Goal: Task Accomplishment & Management: Manage account settings

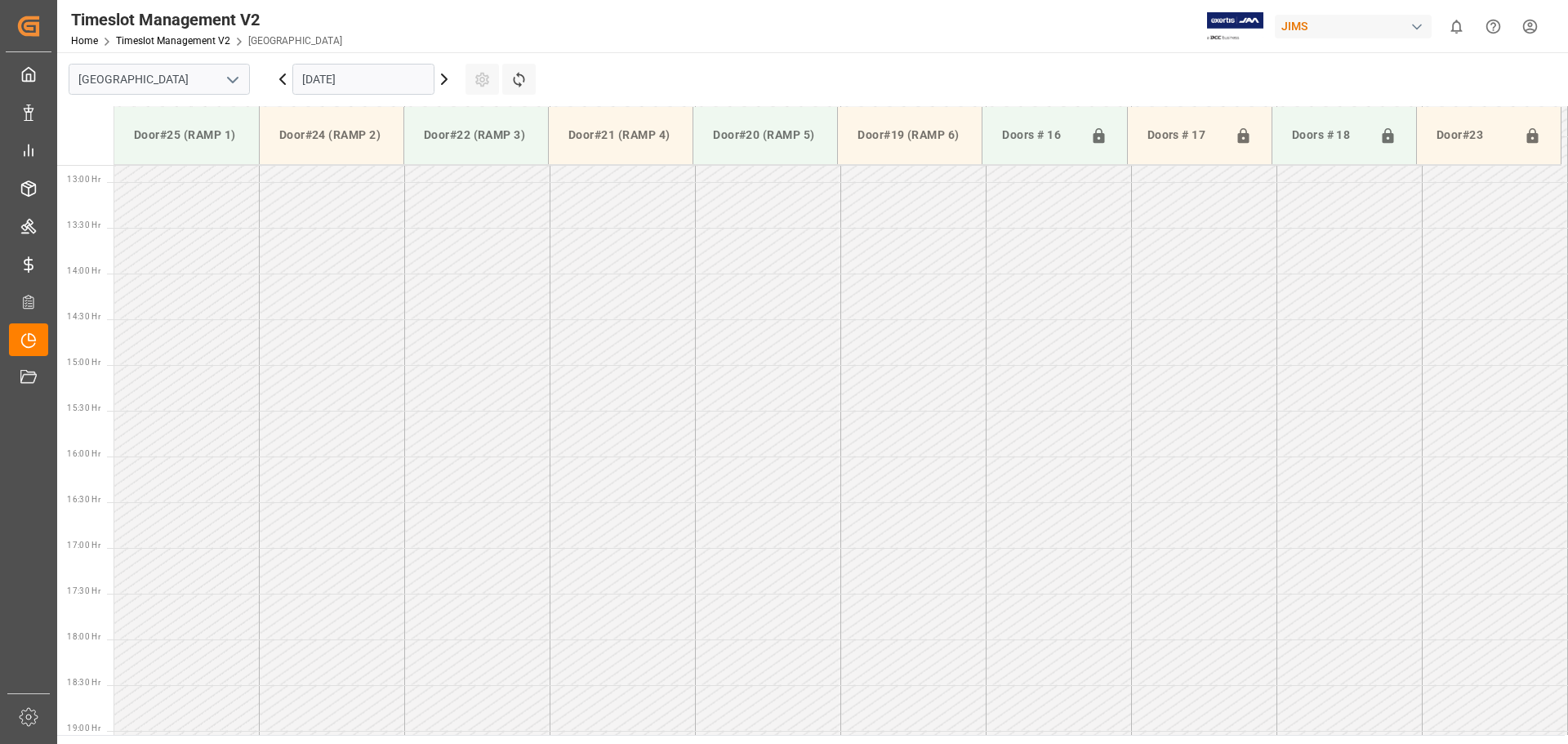
scroll to position [1179, 0]
click at [401, 82] on input "[DATE]" at bounding box center [364, 79] width 142 height 31
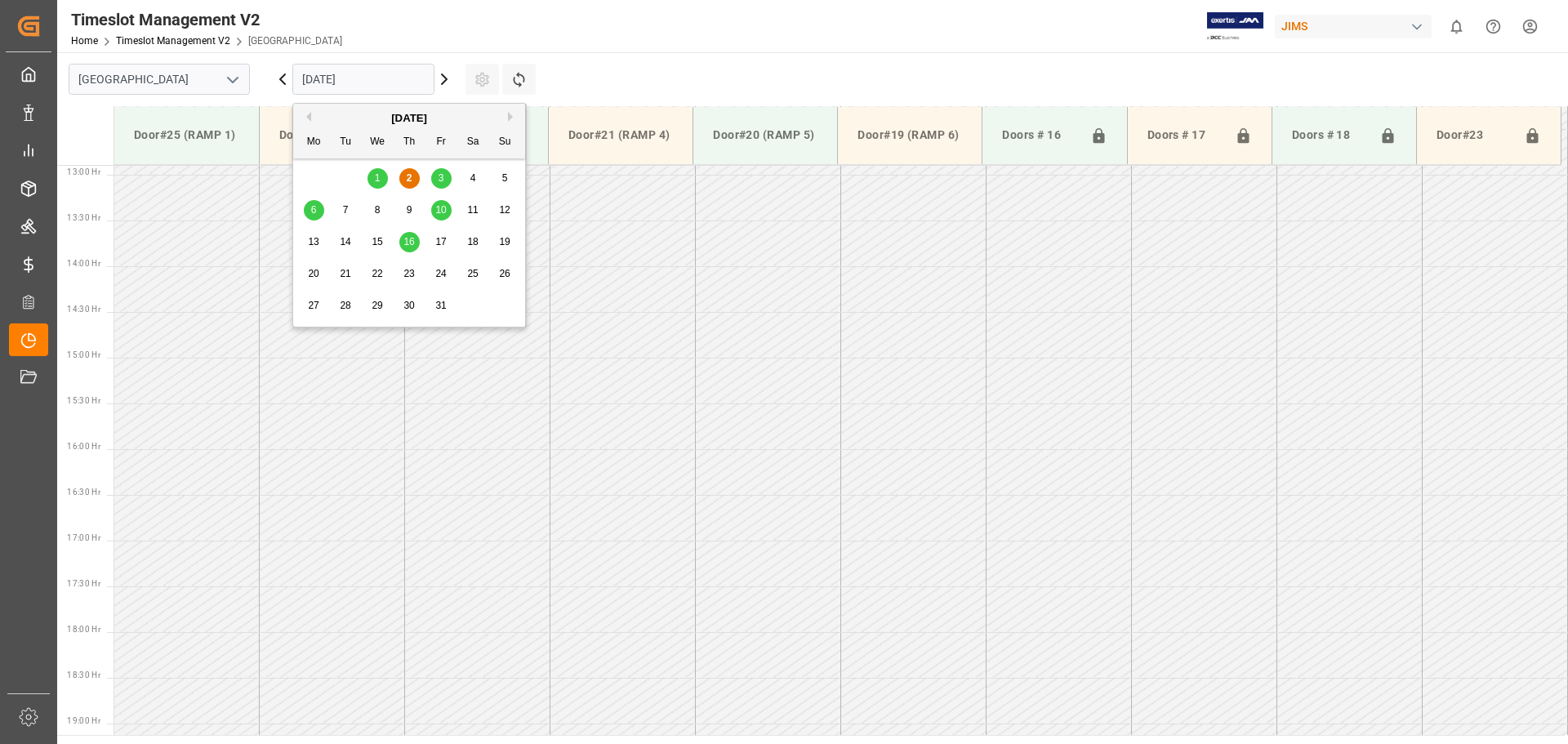
click at [317, 206] on div "6" at bounding box center [314, 211] width 21 height 20
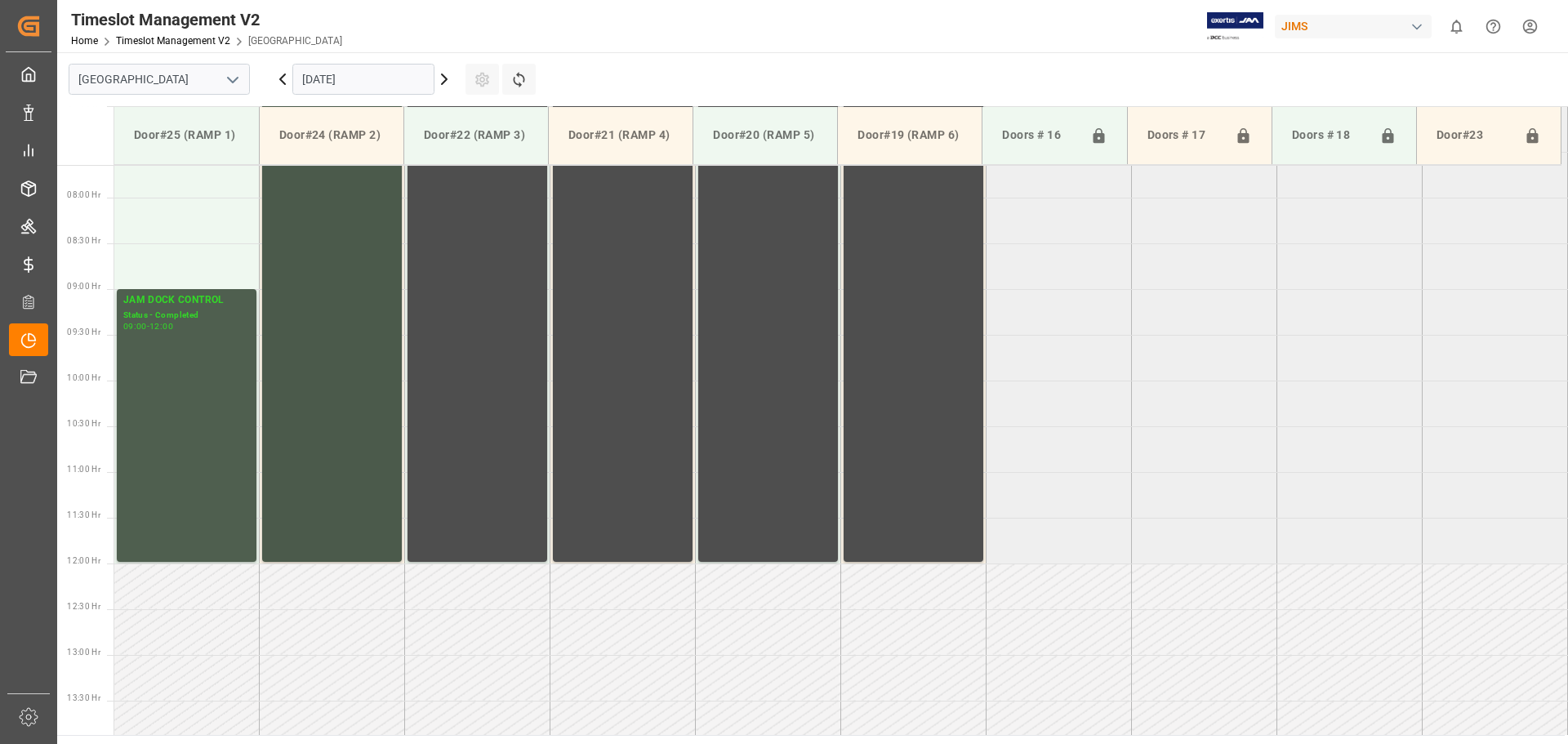
scroll to position [454, 0]
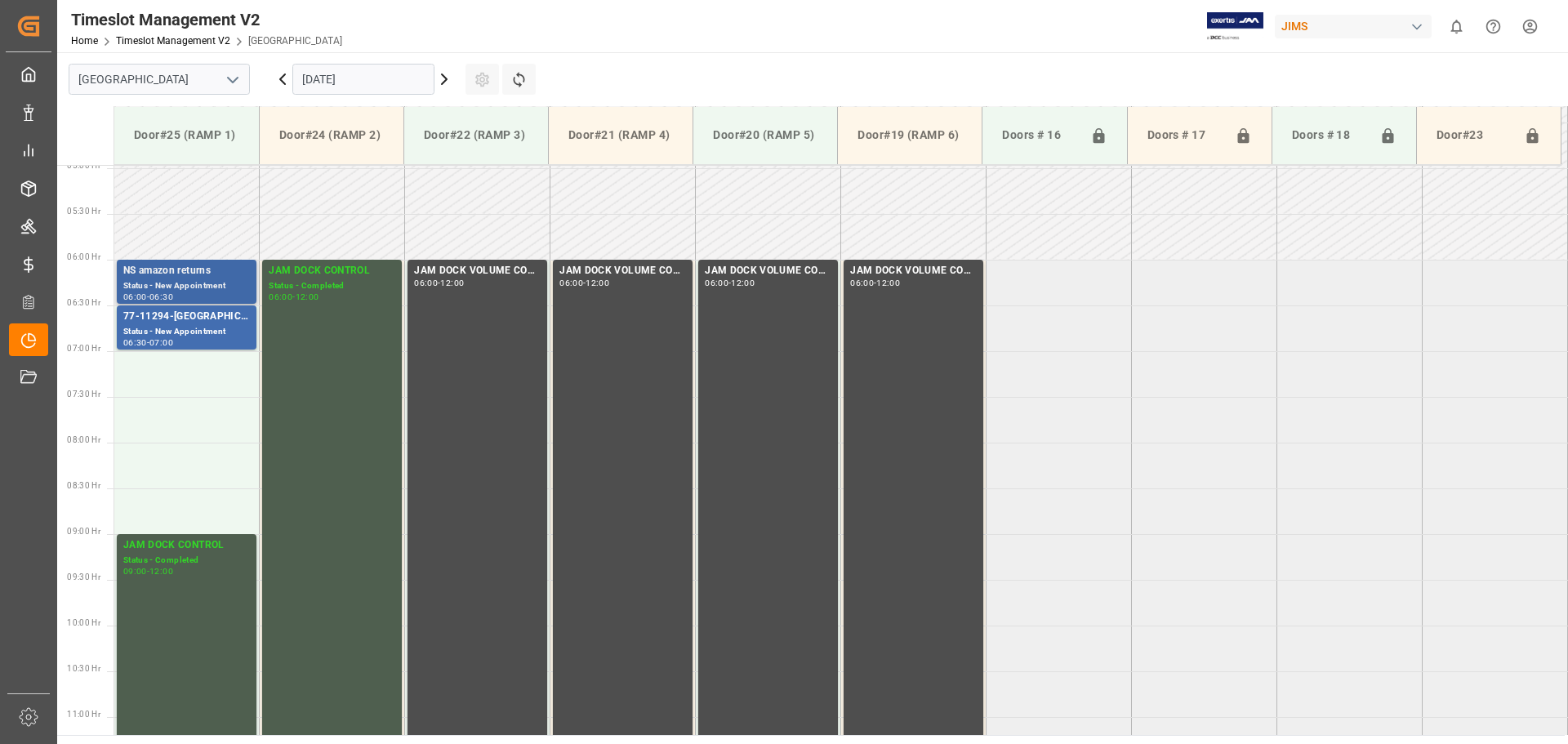
click at [181, 278] on div "NS amazon returns" at bounding box center [187, 271] width 127 height 16
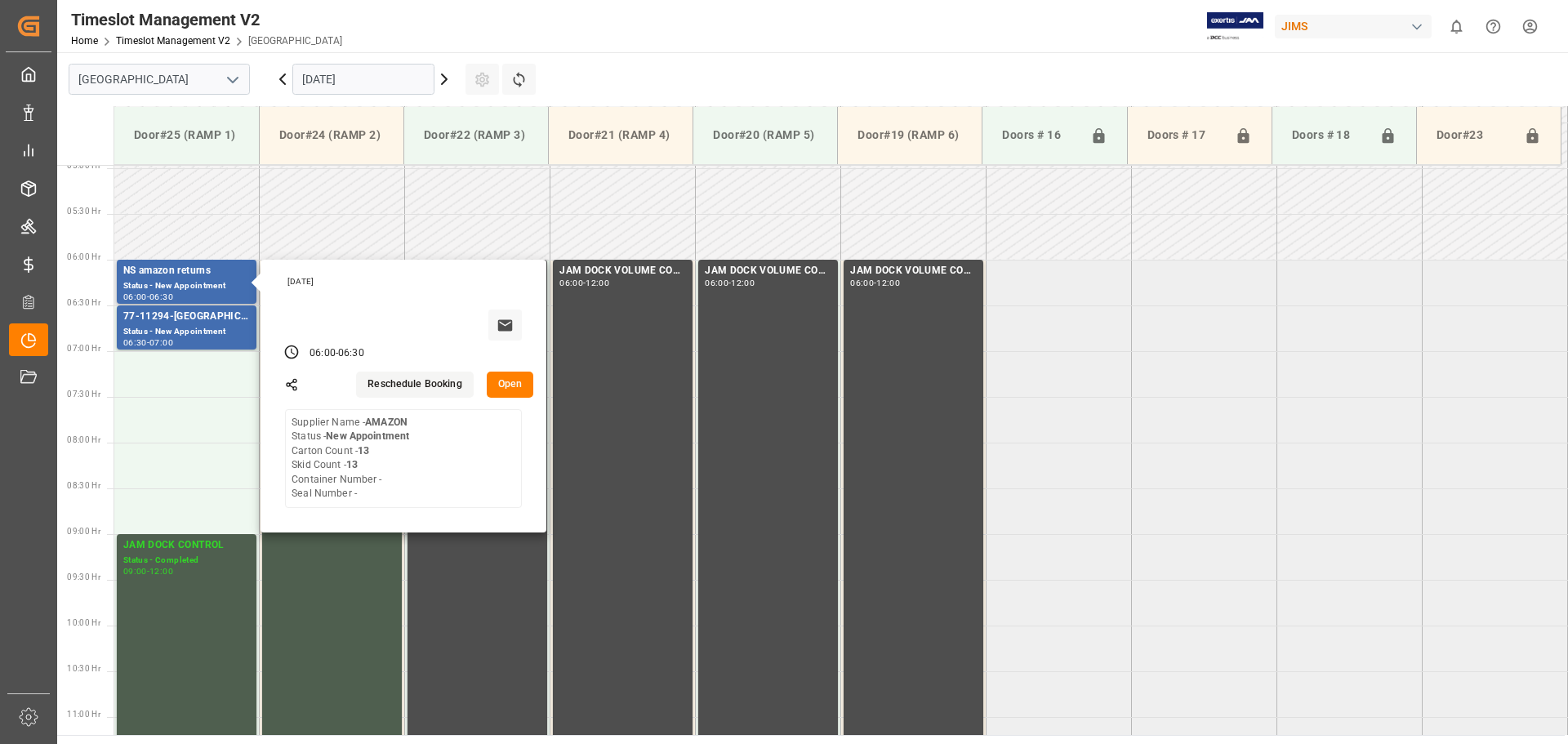
click at [404, 386] on button "Reschedule Booking" at bounding box center [415, 385] width 117 height 26
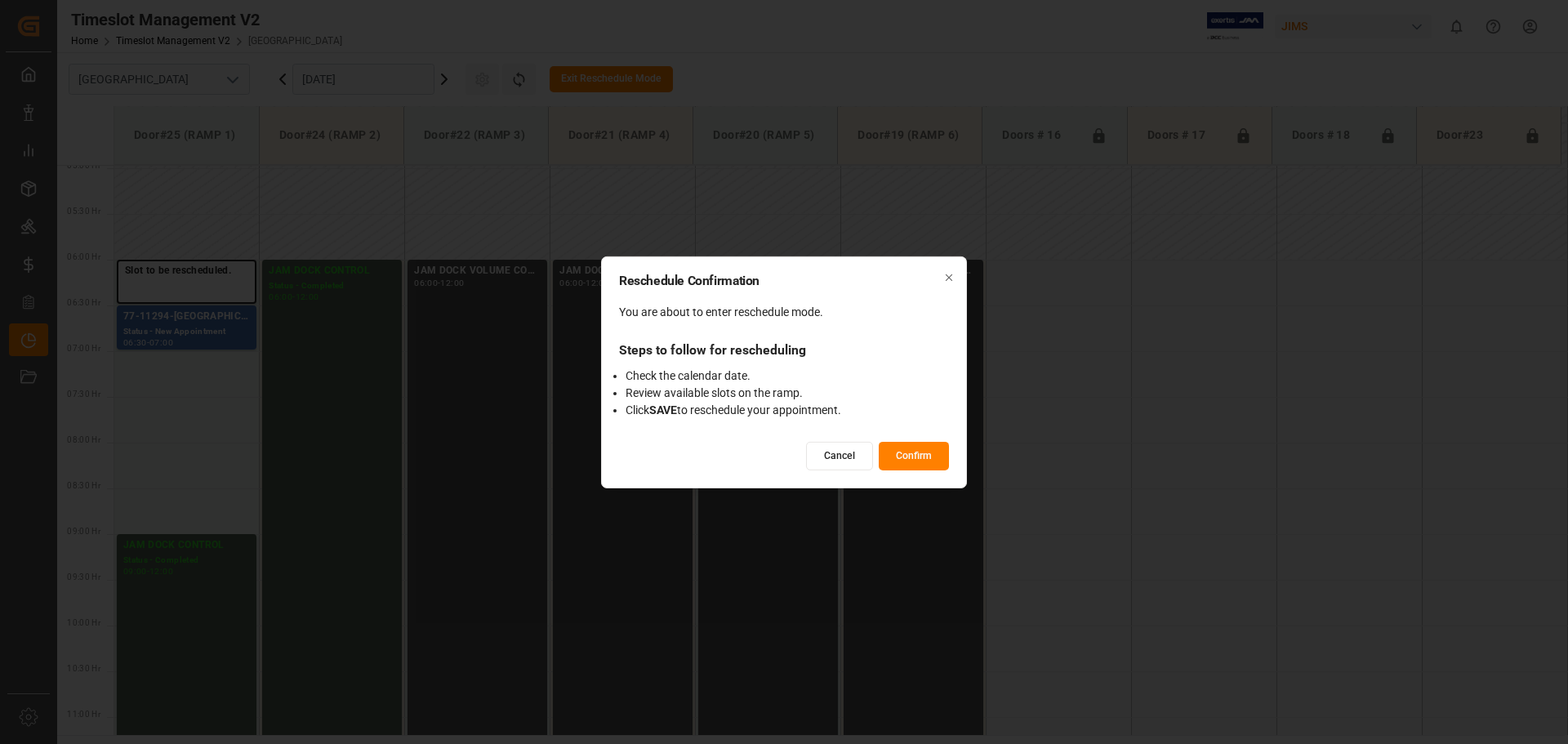
click at [919, 447] on button "Confirm" at bounding box center [913, 456] width 70 height 29
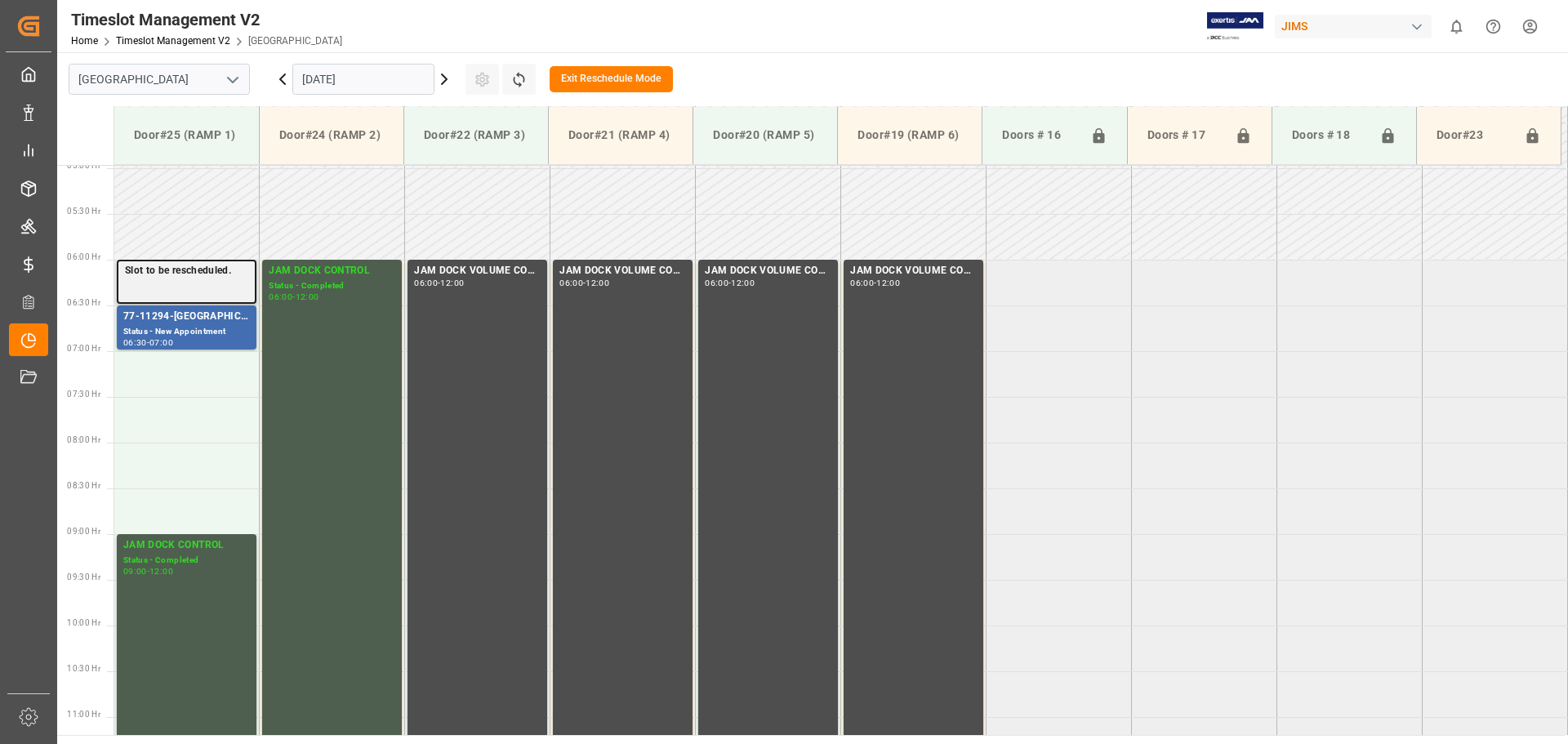
click at [182, 279] on div "Slot to be rescheduled." at bounding box center [186, 281] width 139 height 44
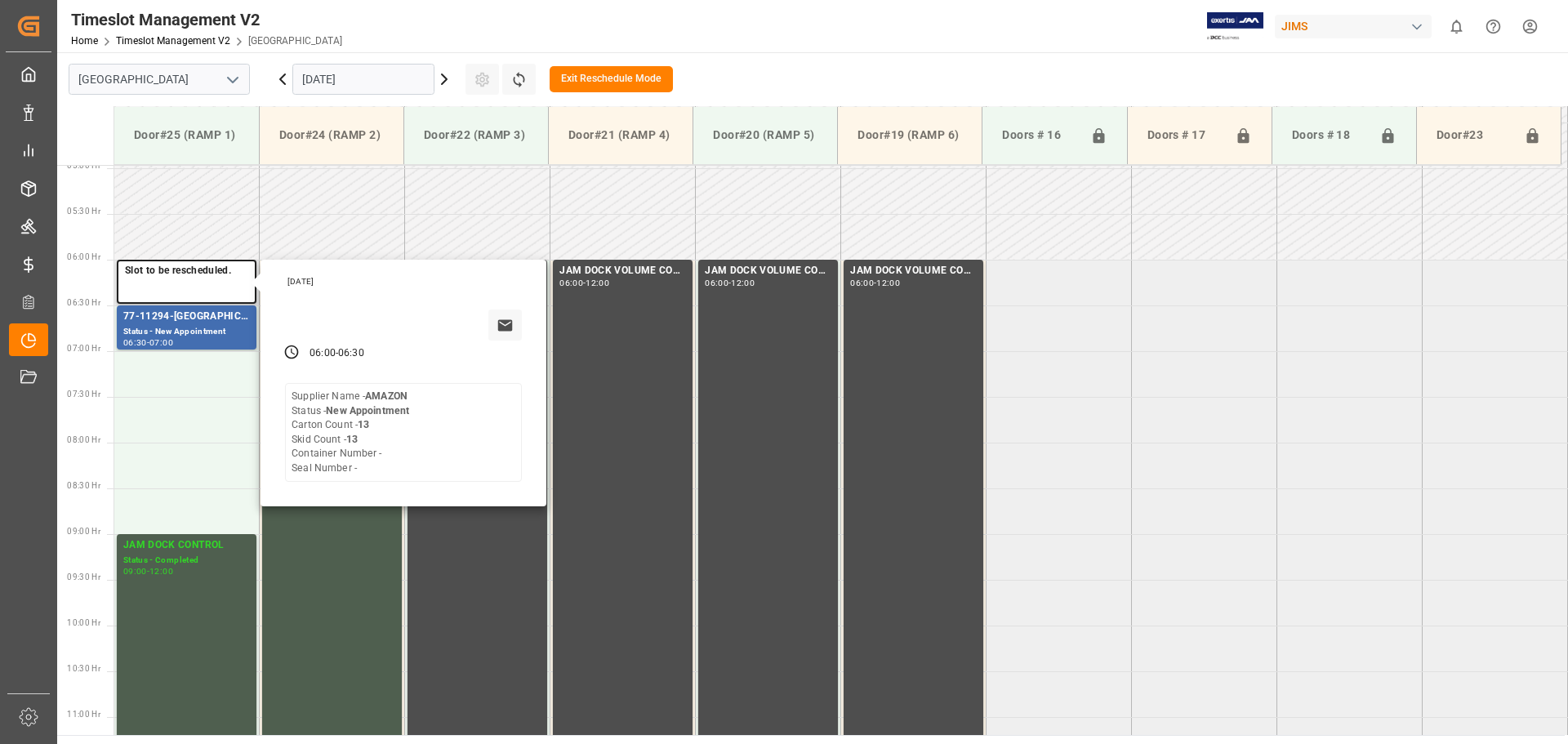
click at [299, 357] on icon at bounding box center [292, 352] width 16 height 16
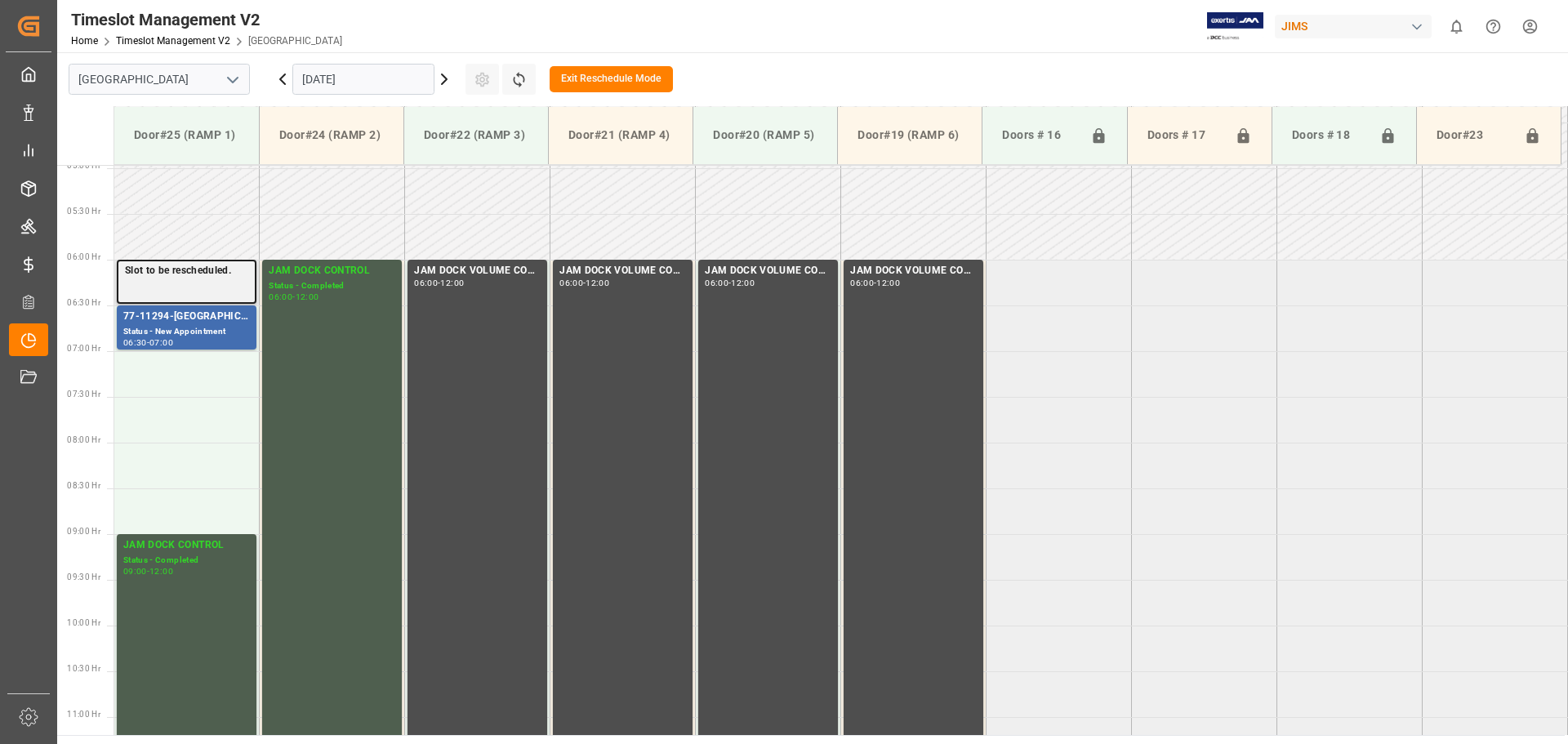
click at [163, 282] on div "Slot to be rescheduled." at bounding box center [186, 281] width 139 height 44
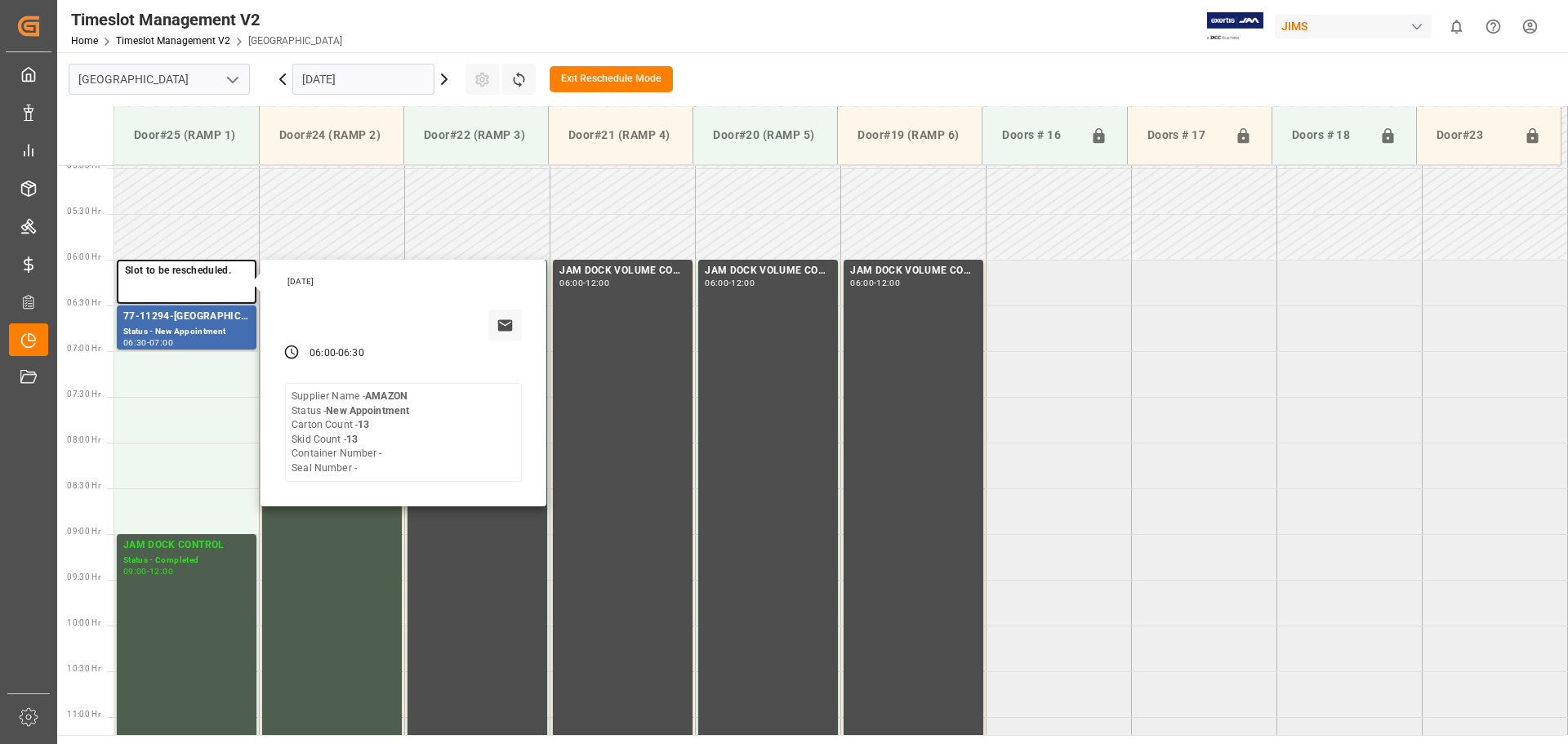
click at [349, 461] on div "Supplier Name - AMAZON Status - New Appointment Carton Count - 13 Skid Count - …" at bounding box center [350, 433] width 118 height 86
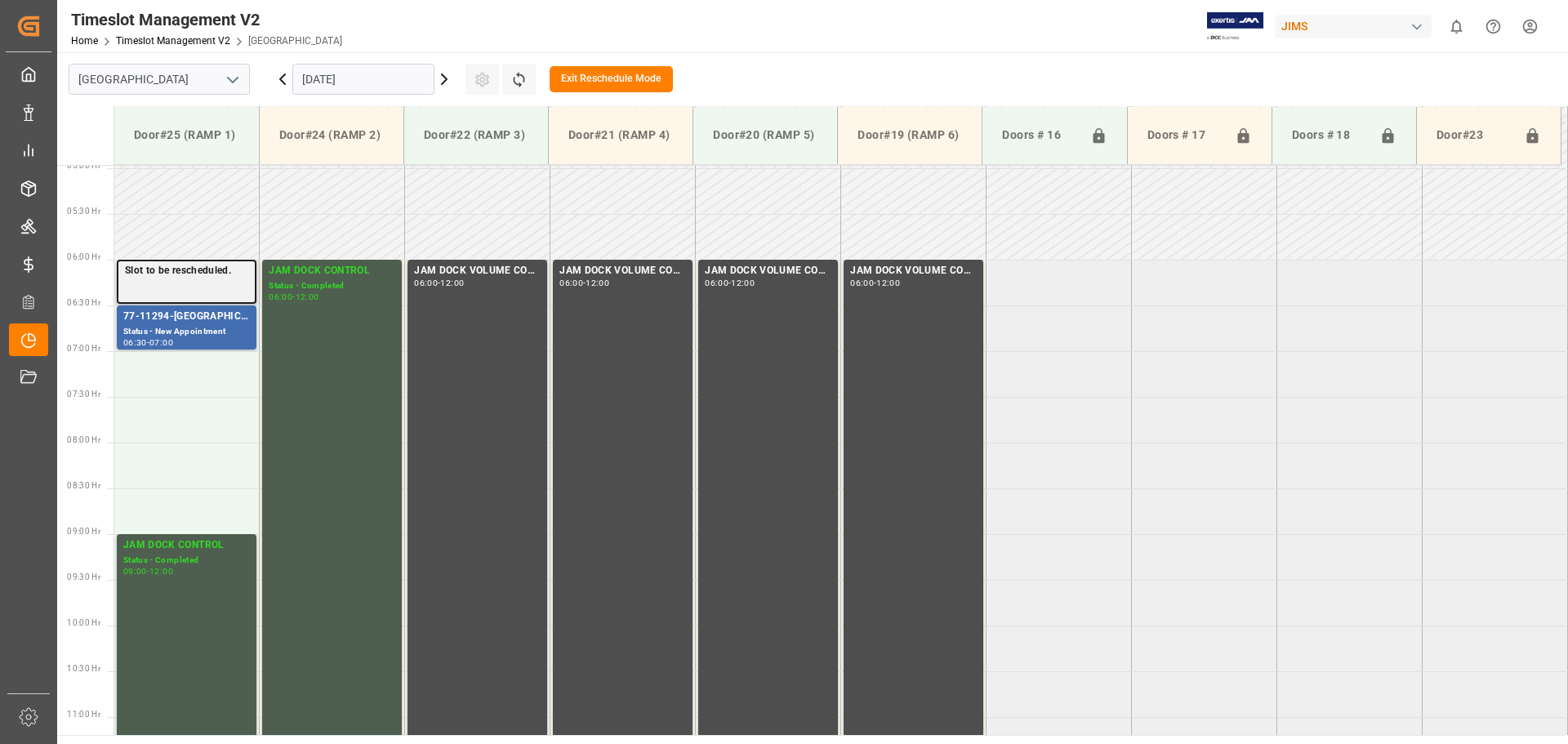
click at [194, 288] on div "Slot to be rescheduled." at bounding box center [186, 281] width 139 height 44
click at [218, 382] on td at bounding box center [187, 373] width 145 height 45
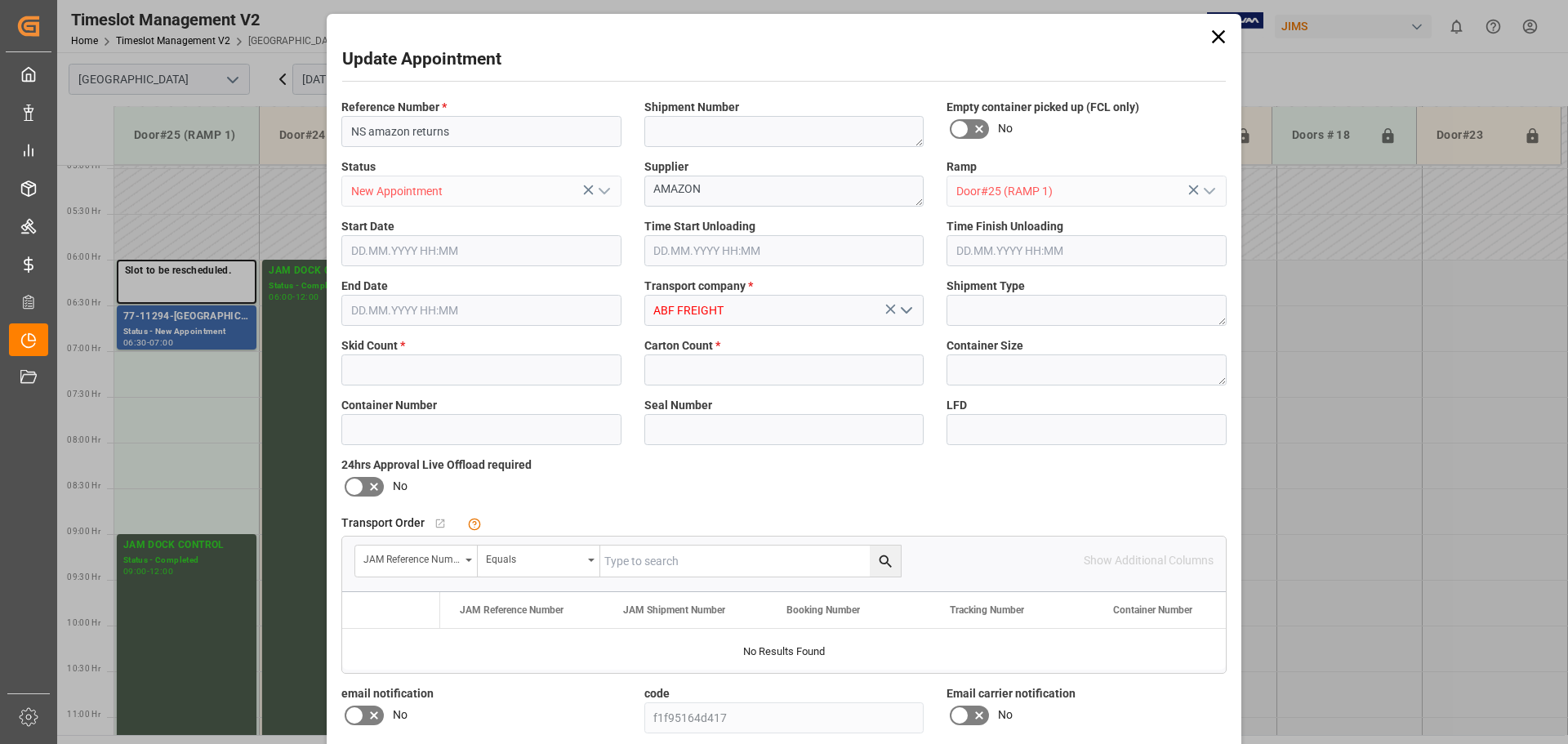
type input "13"
type input "[DATE] 07:00"
type input "[DATE] 07:30"
type input "[DATE] 12:12"
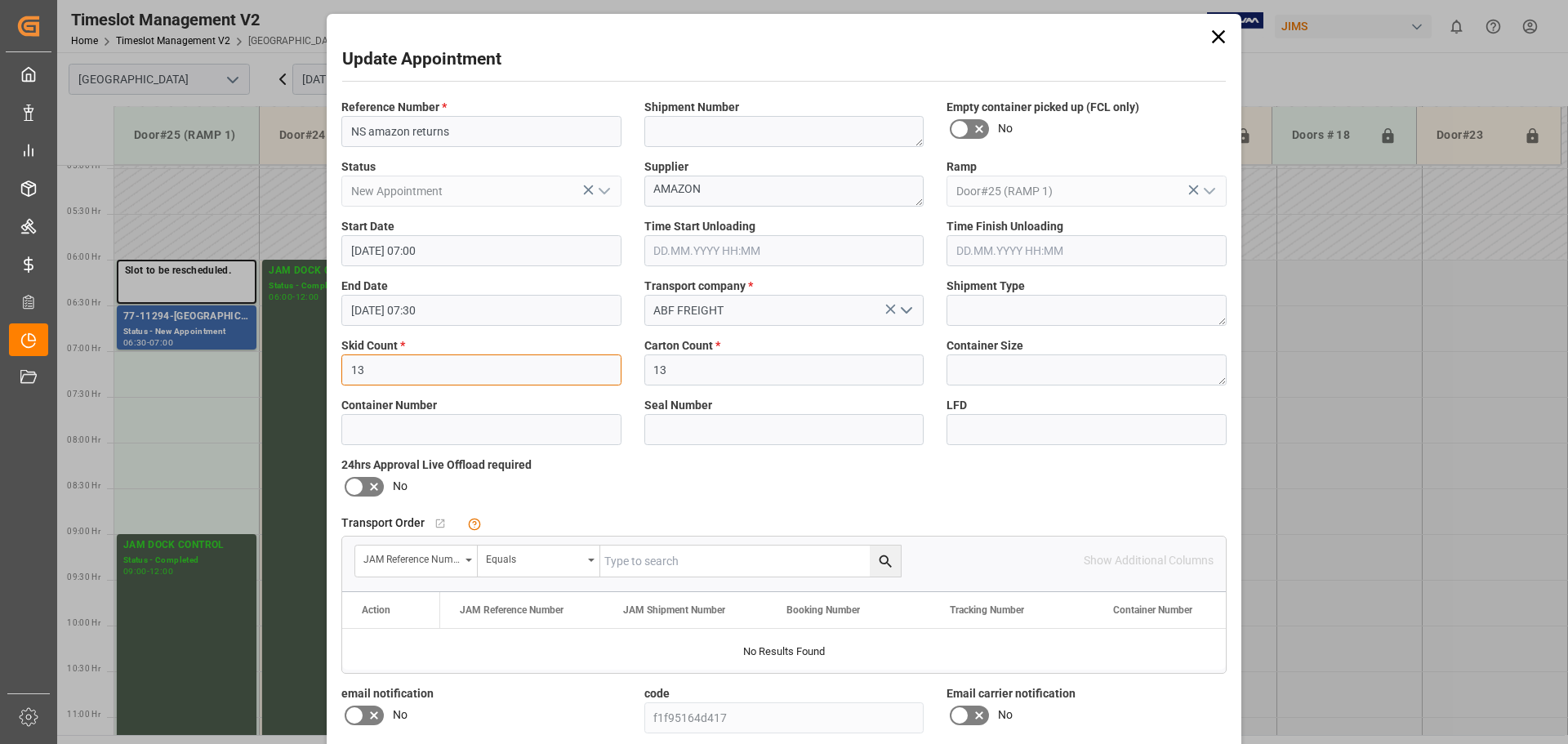
drag, startPoint x: 415, startPoint y: 363, endPoint x: 293, endPoint y: 358, distance: 122.1
click at [286, 358] on div "Update Appointment Reference Number * NS amazon returns Shipment Number Empty c…" at bounding box center [784, 372] width 1568 height 744
type input "10"
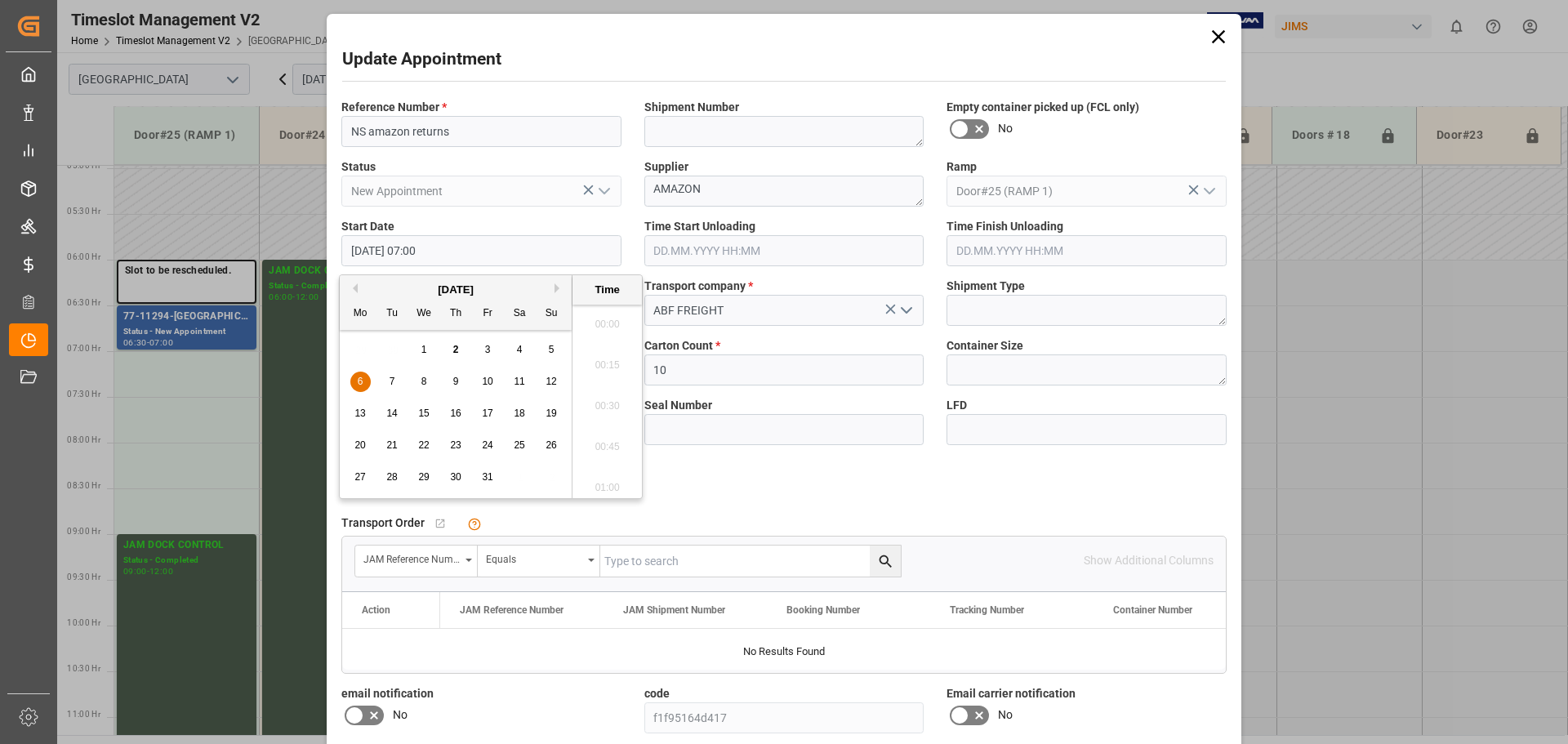
click at [463, 247] on input "[DATE] 07:00" at bounding box center [481, 250] width 280 height 31
click at [359, 414] on span "13" at bounding box center [359, 413] width 11 height 12
click at [603, 395] on li "09:00" at bounding box center [608, 401] width 69 height 41
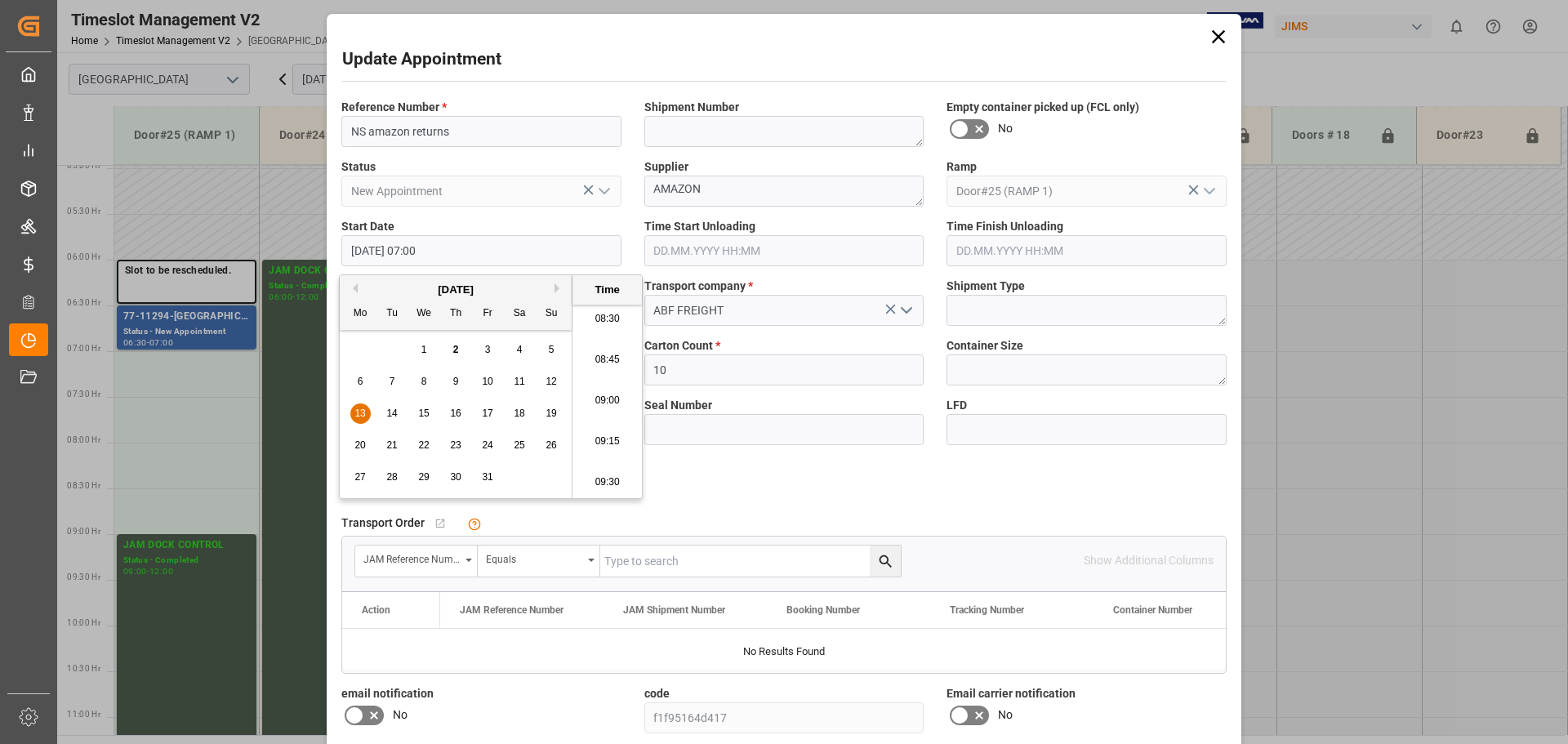
type input "[DATE] 09:00"
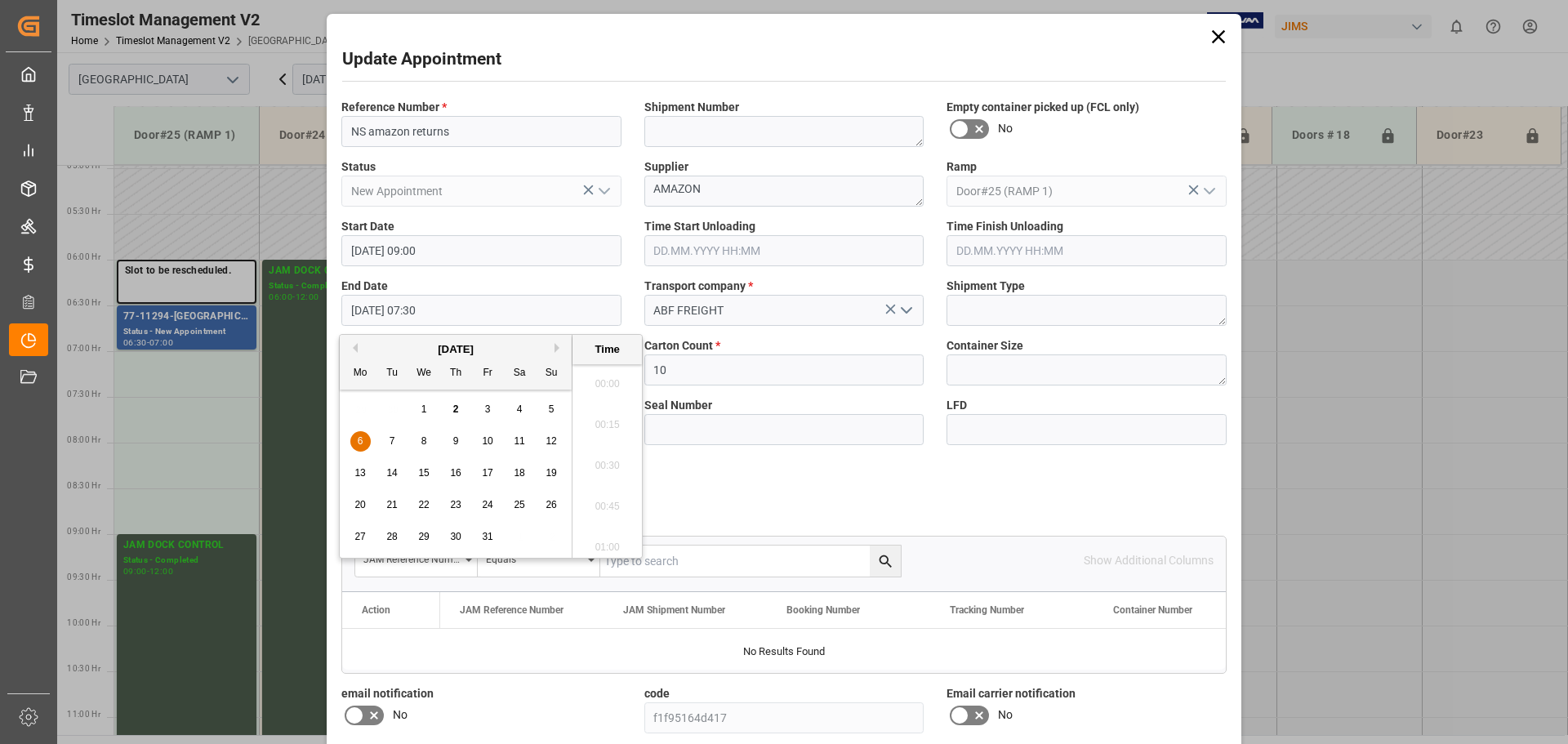
click at [485, 303] on input "[DATE] 07:30" at bounding box center [481, 311] width 280 height 31
click at [359, 469] on span "13" at bounding box center [359, 473] width 11 height 12
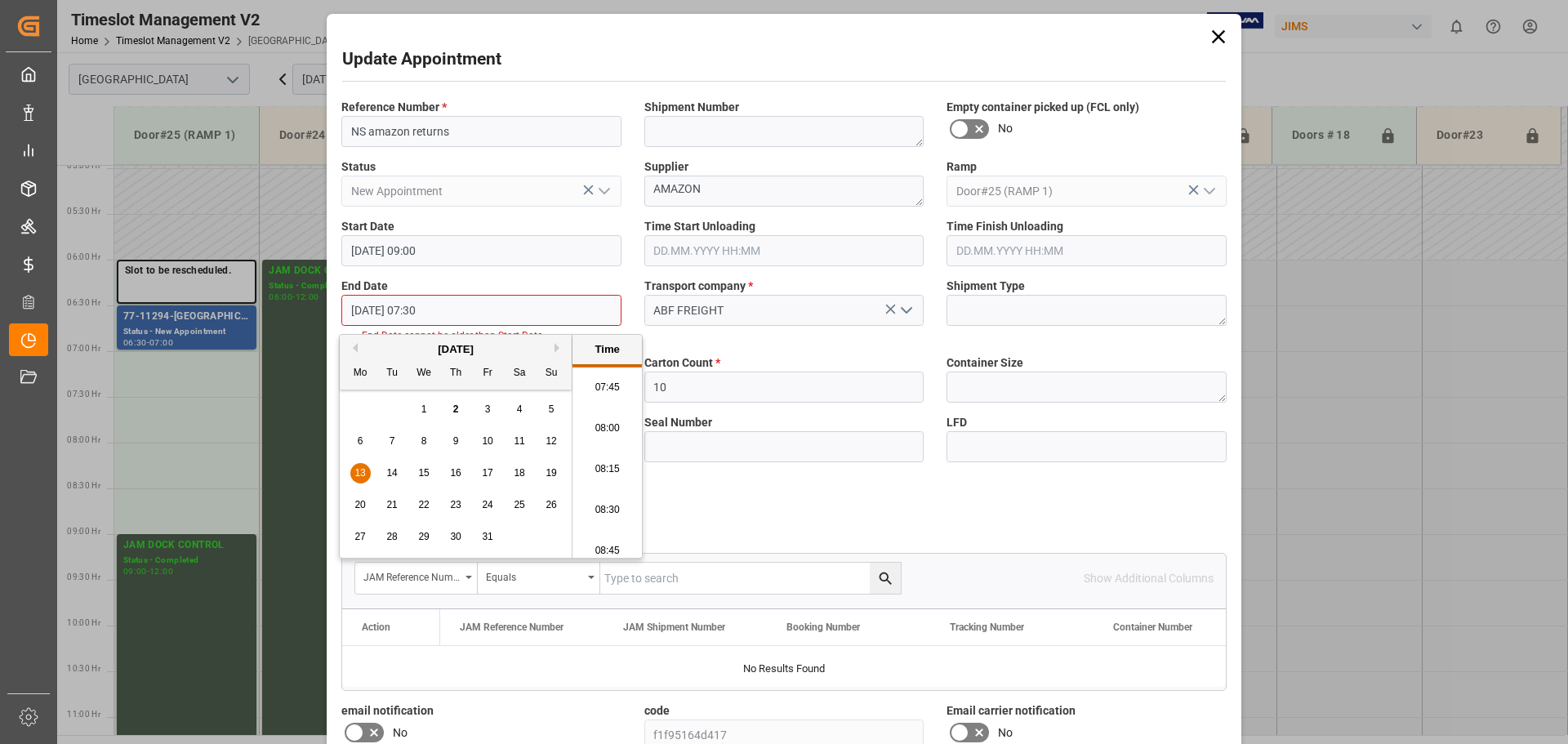
scroll to position [1393, 0]
click at [608, 538] on li "09:30" at bounding box center [608, 542] width 69 height 41
type input "[DATE] 09:30"
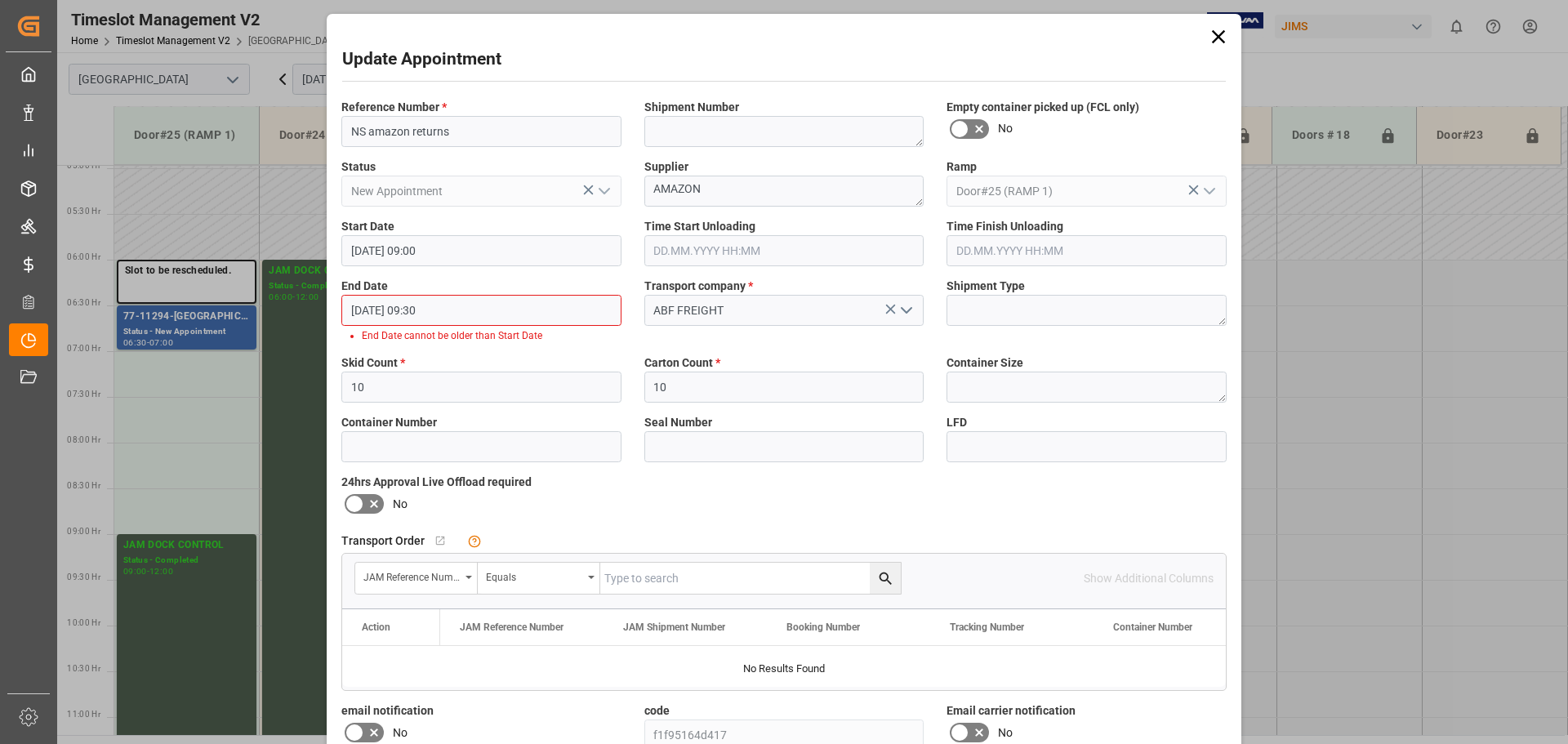
click at [479, 306] on input "[DATE] 09:30" at bounding box center [481, 311] width 280 height 31
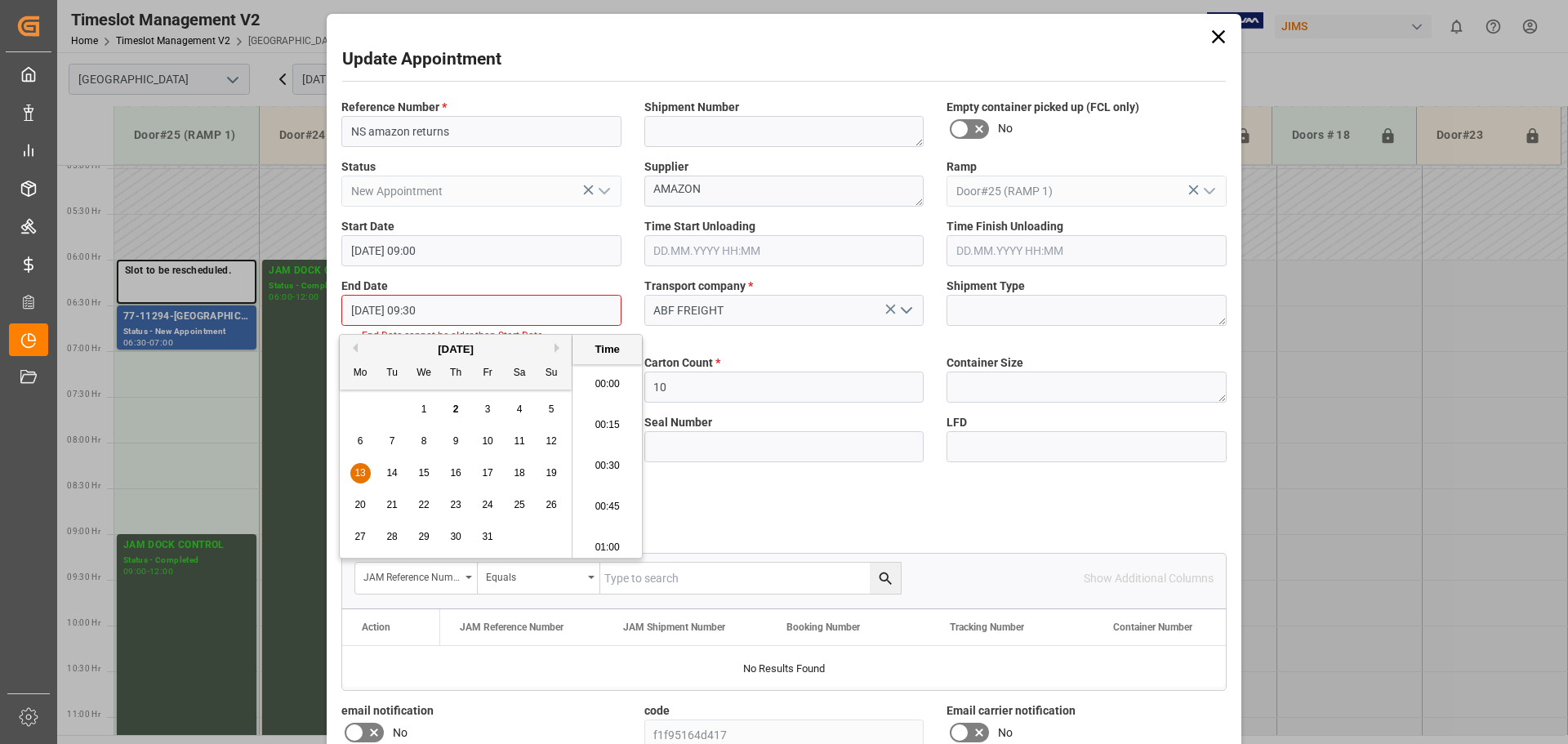
scroll to position [1475, 0]
click at [608, 460] on li "09:30" at bounding box center [608, 461] width 69 height 41
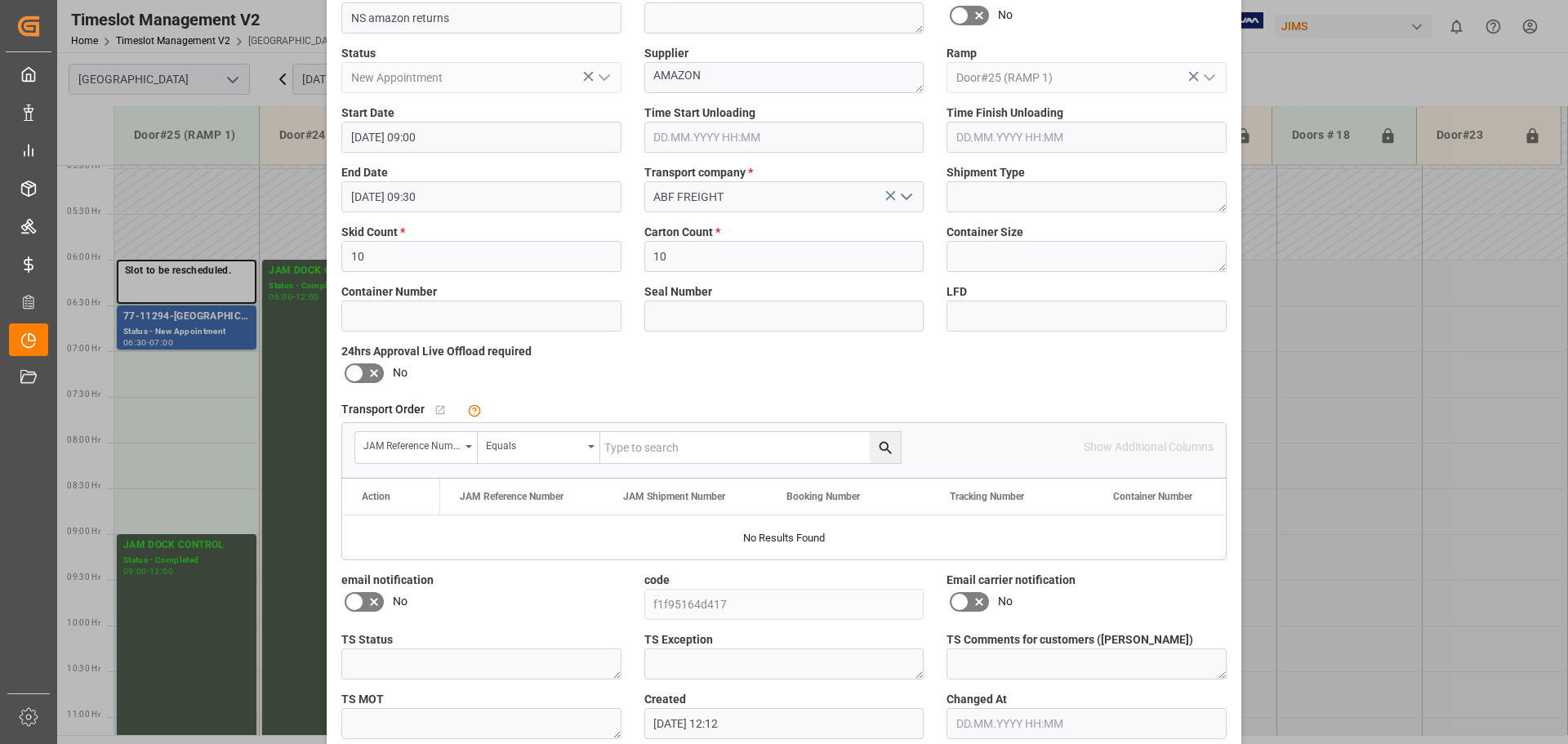
scroll to position [192, 0]
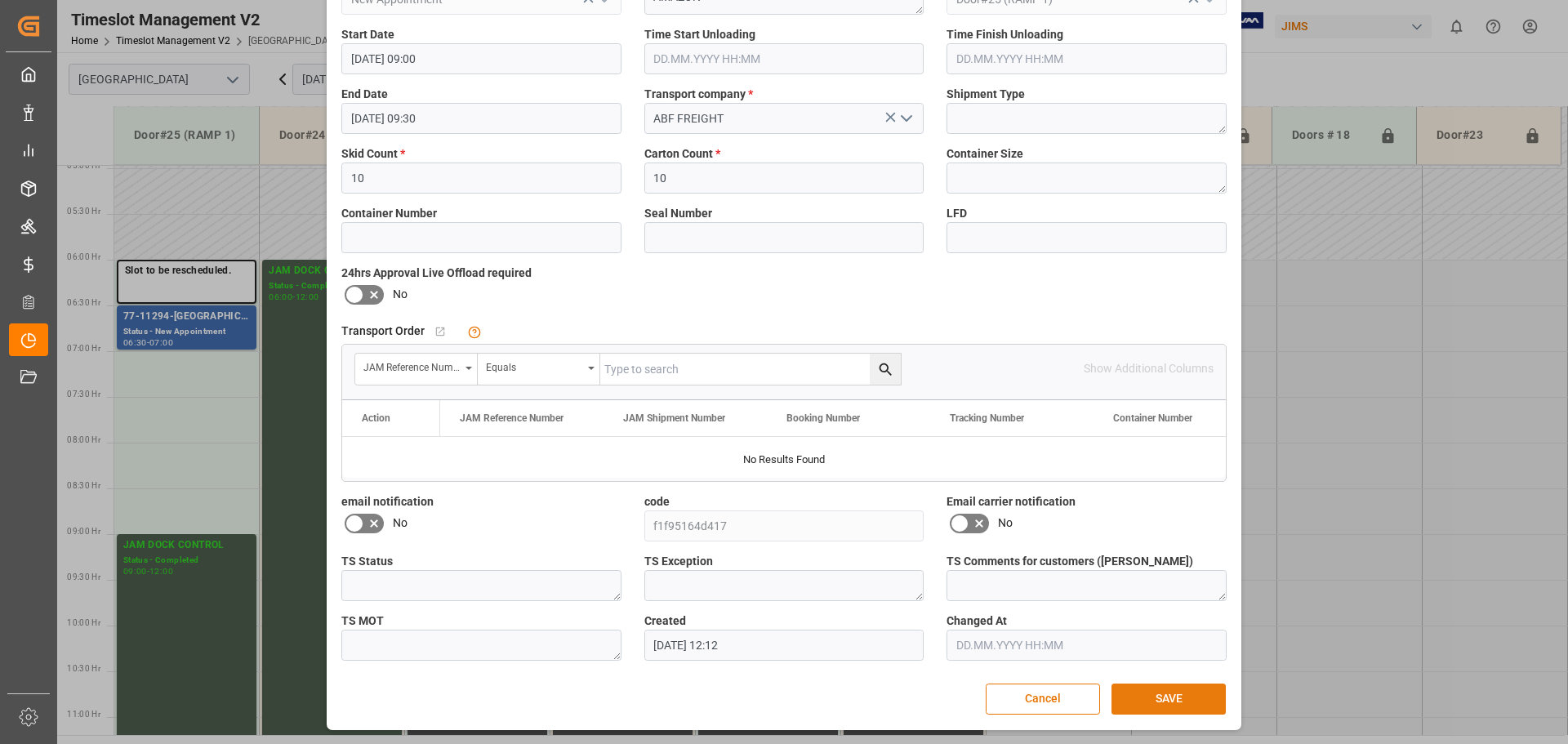
click at [1147, 699] on button "SAVE" at bounding box center [1168, 699] width 115 height 31
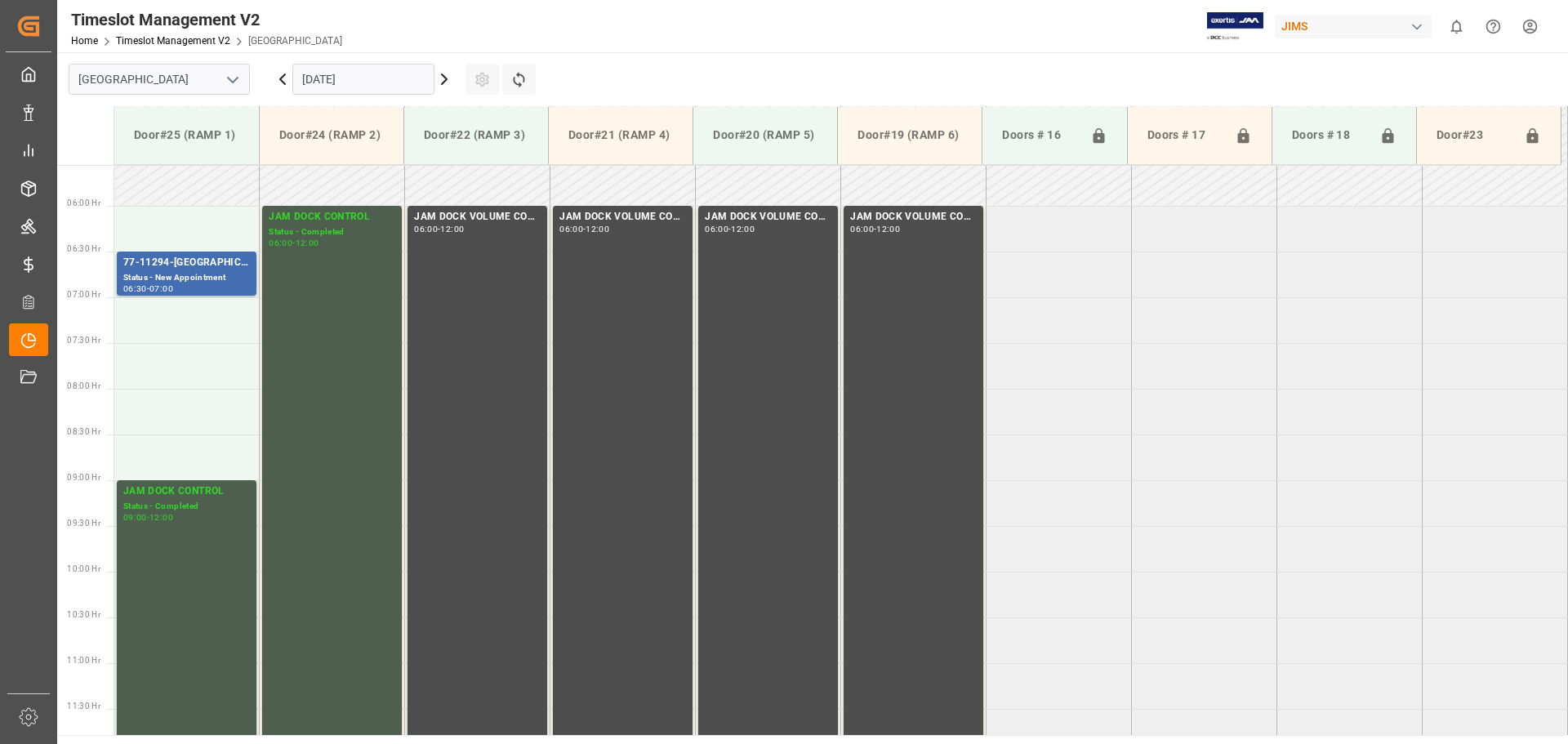
scroll to position [150, 0]
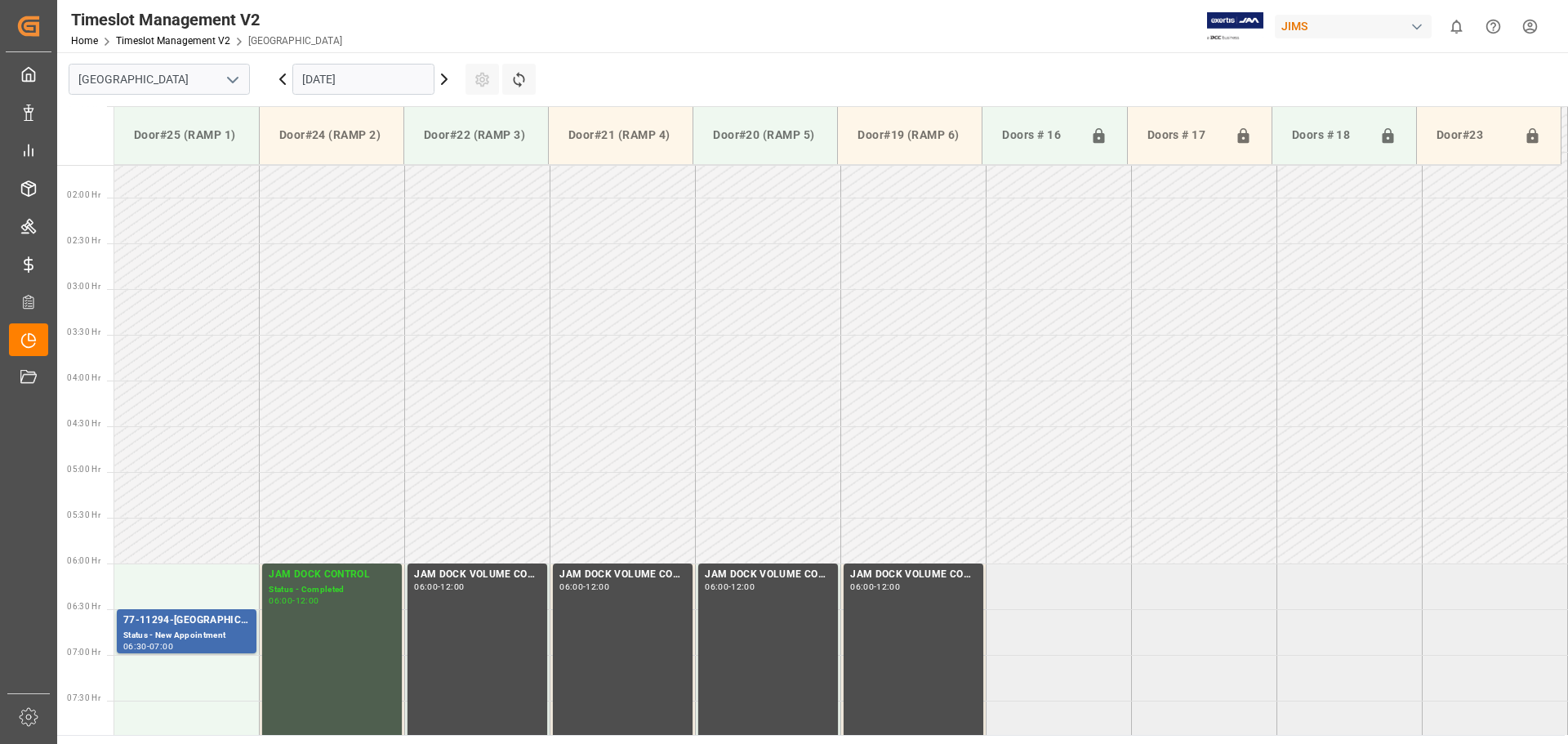
click at [364, 73] on input "[DATE]" at bounding box center [364, 79] width 142 height 31
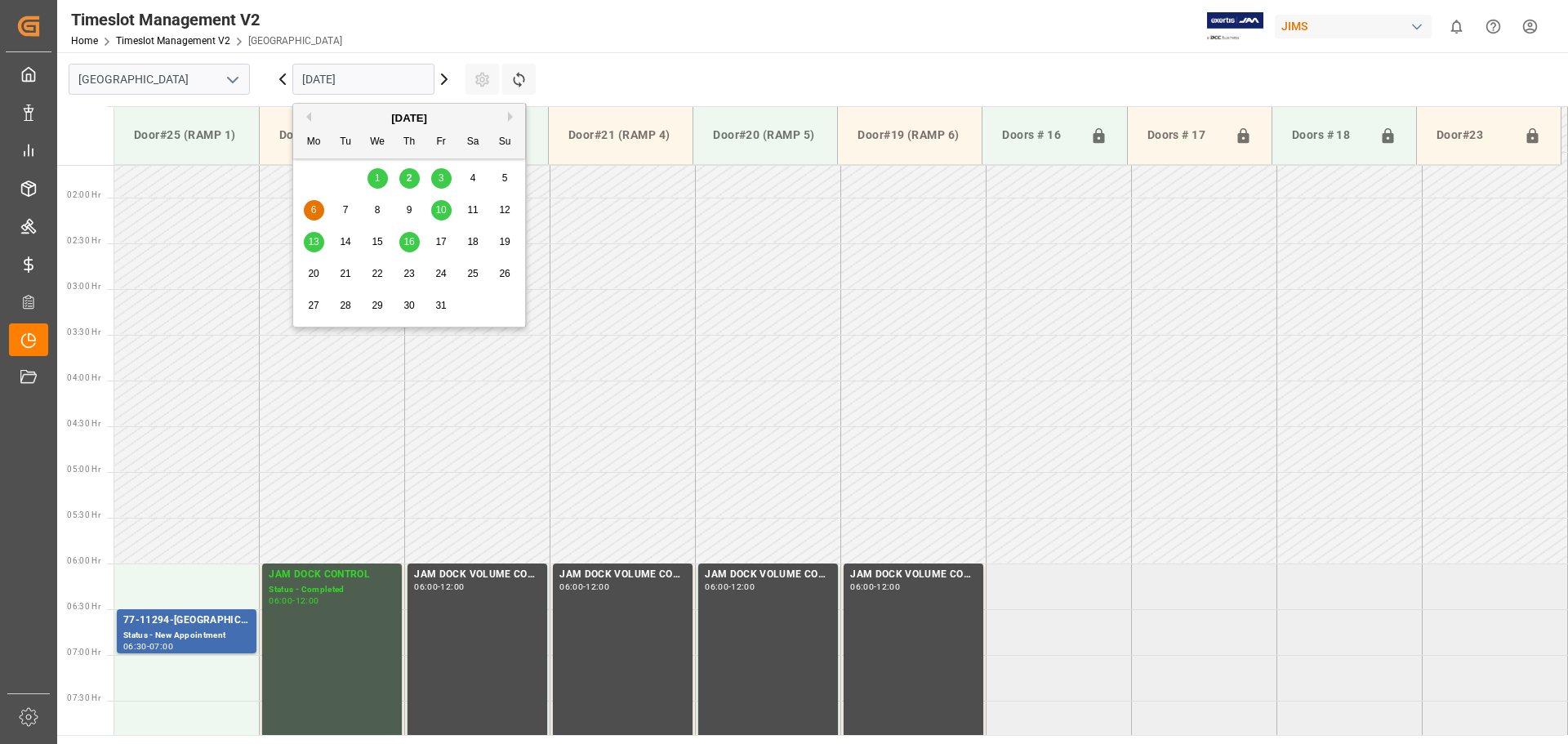
click at [373, 270] on span "22" at bounding box center [377, 274] width 11 height 12
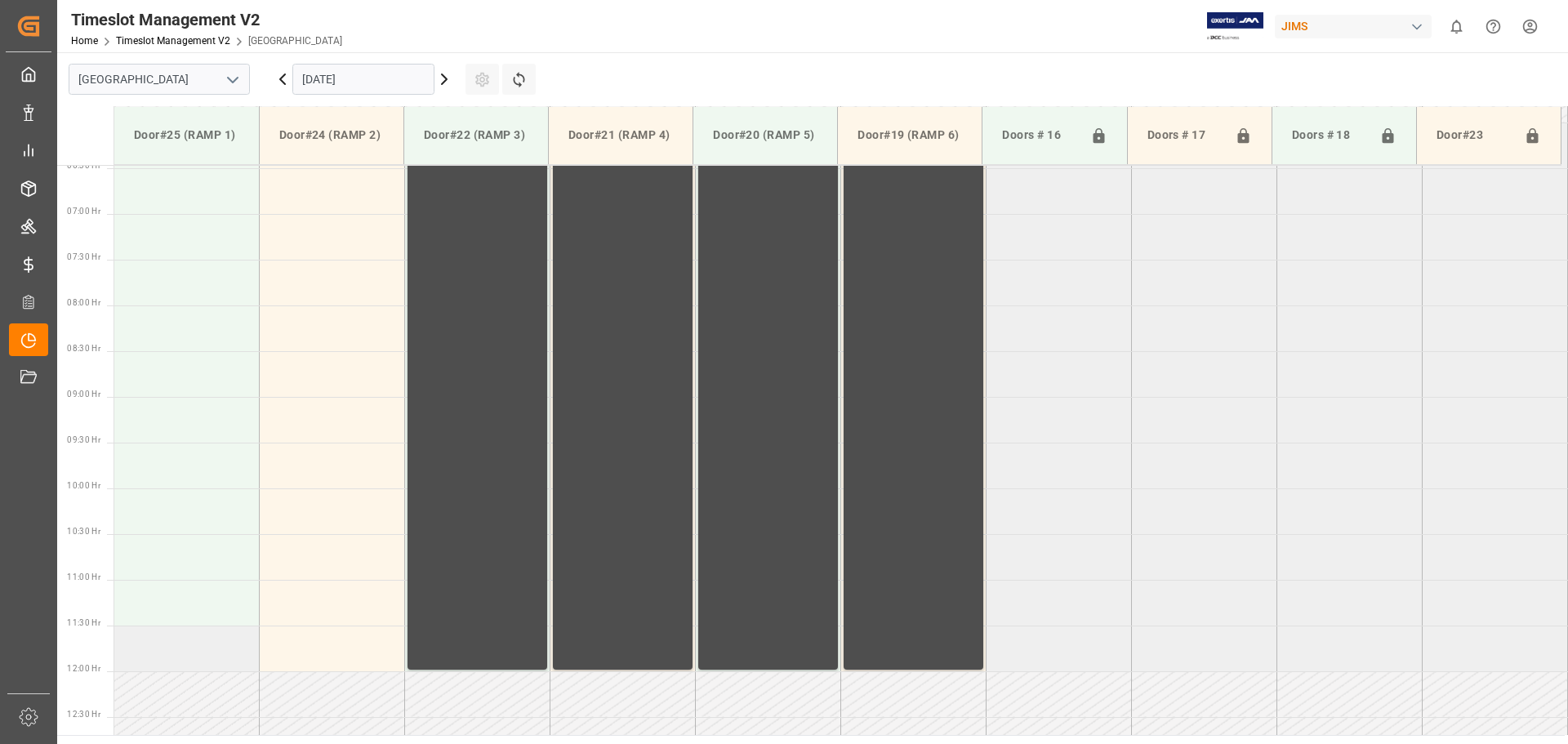
scroll to position [536, 0]
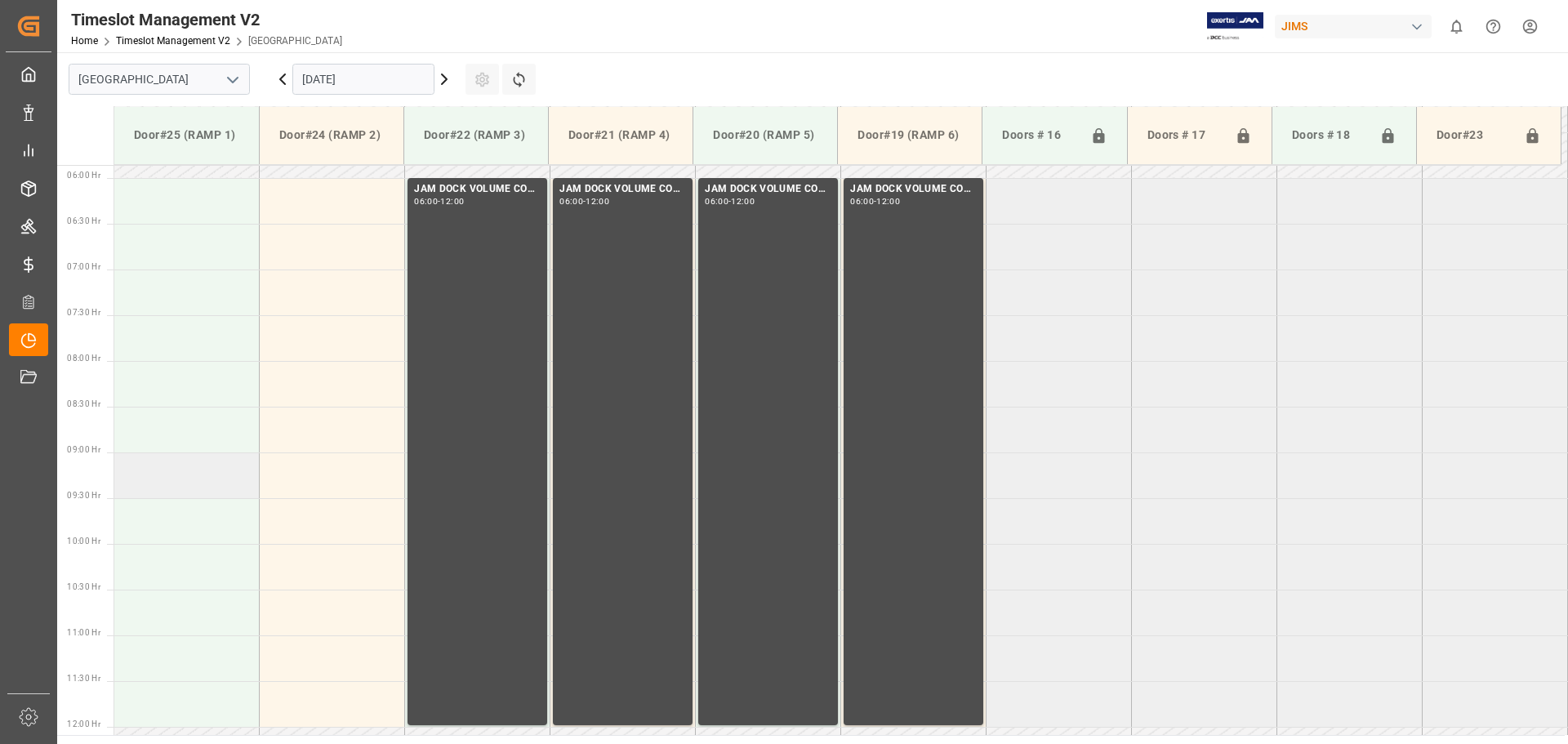
click at [167, 472] on td at bounding box center [187, 475] width 145 height 45
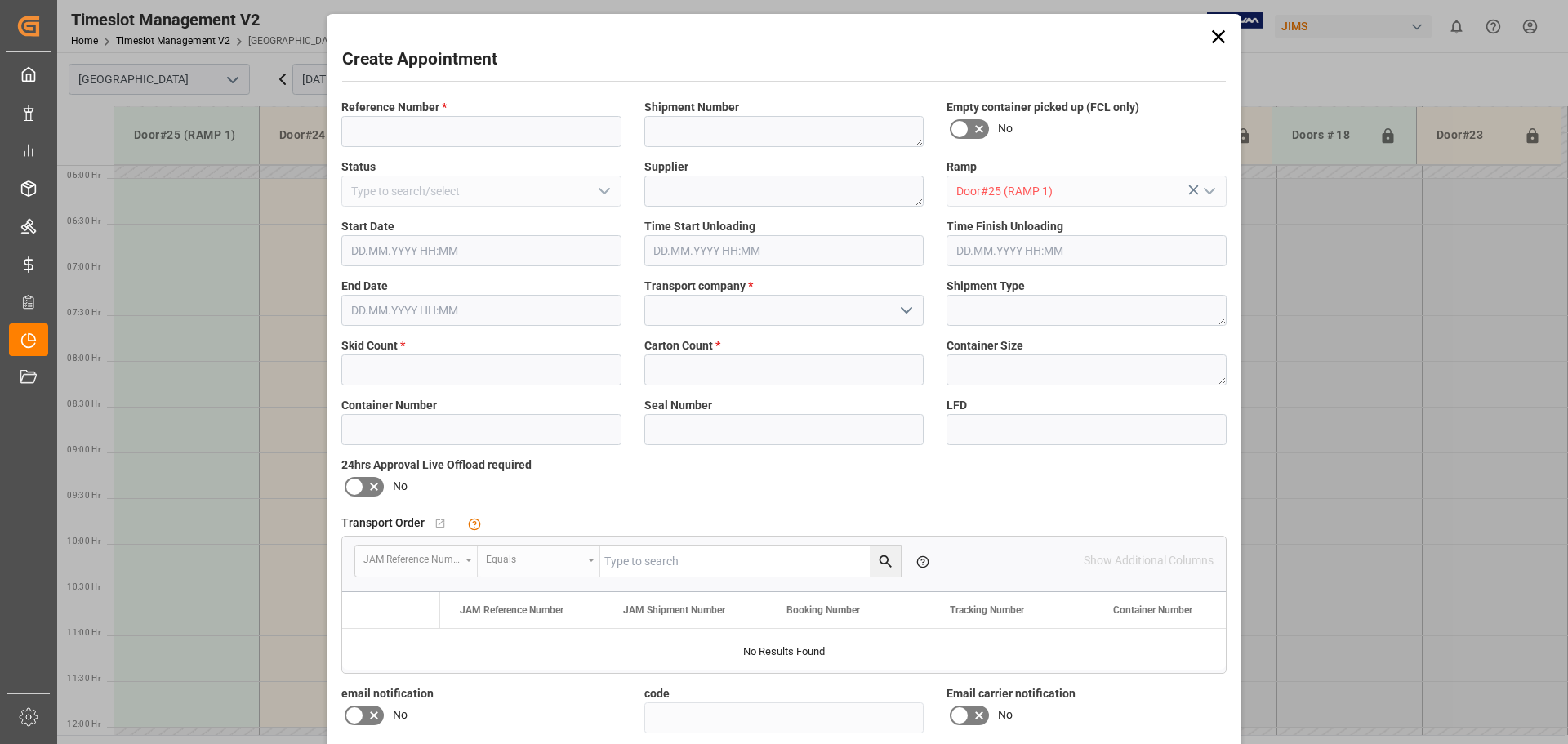
type input "[DATE] 09:00"
type input "[DATE] 09:30"
click at [420, 136] on input at bounding box center [481, 132] width 280 height 31
type input "NS amazon returns"
click at [905, 308] on icon "open menu" at bounding box center [907, 311] width 20 height 20
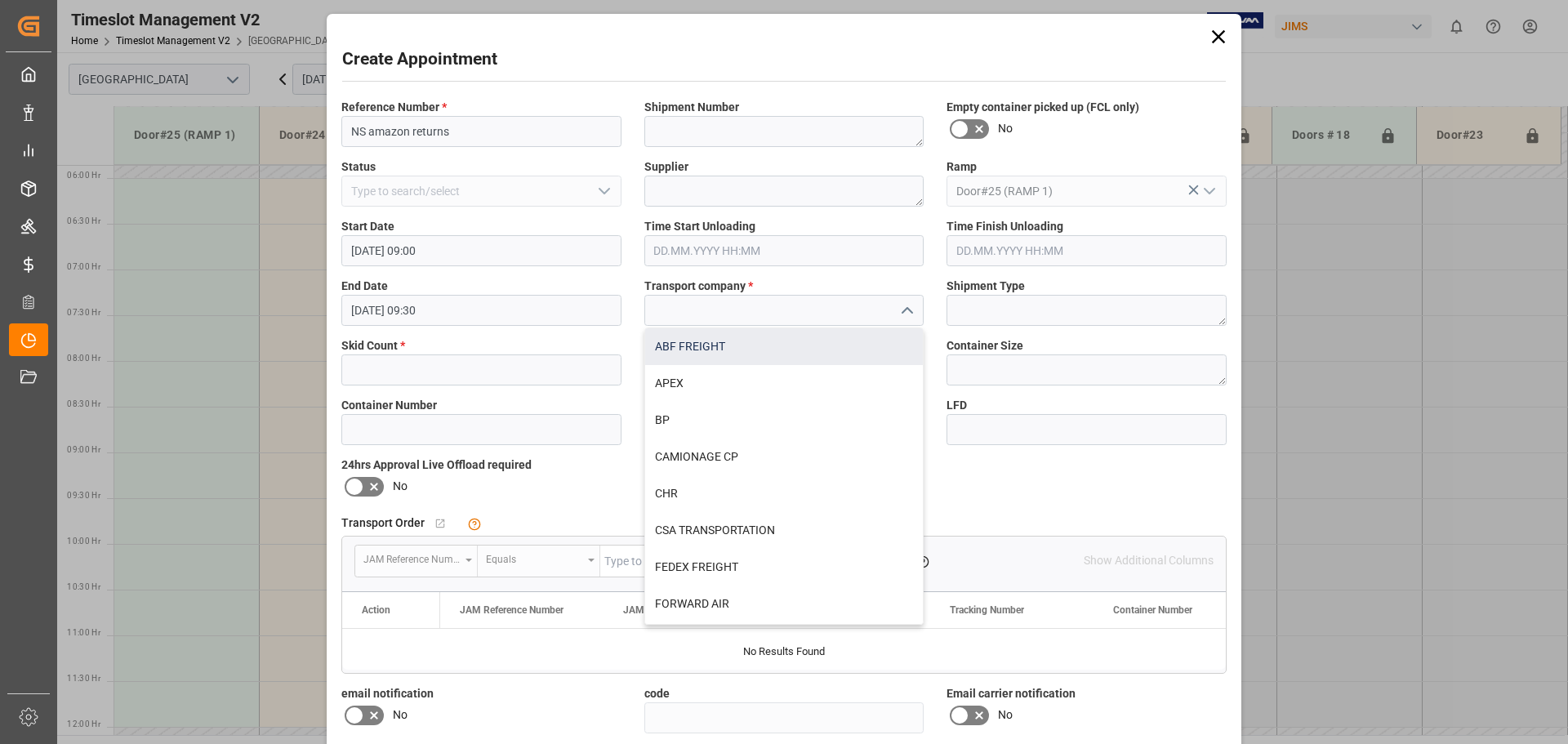
click at [712, 348] on div "ABF FREIGHT" at bounding box center [785, 346] width 279 height 37
type input "ABF FREIGHT"
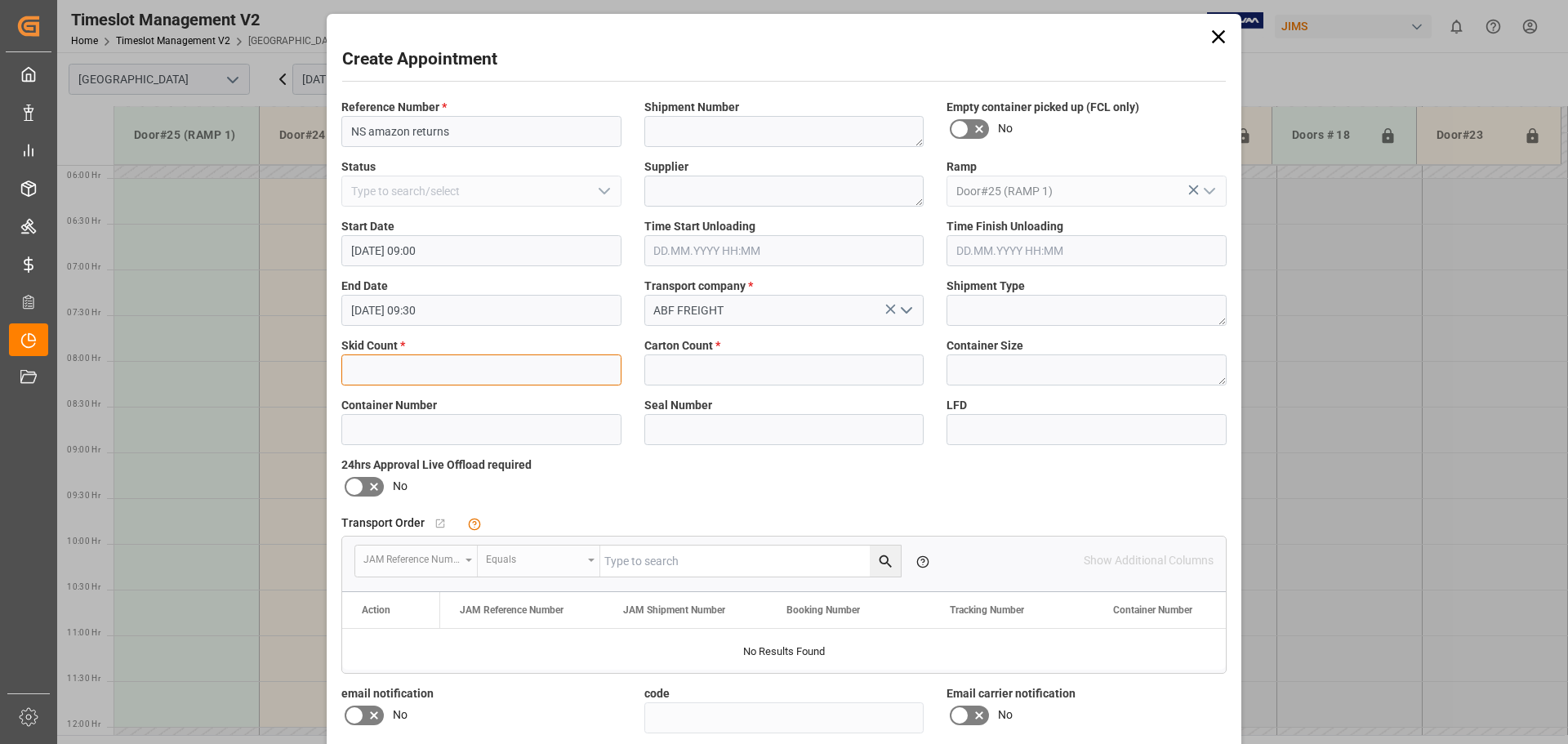
click at [393, 361] on input "text" at bounding box center [481, 370] width 280 height 31
type input "1"
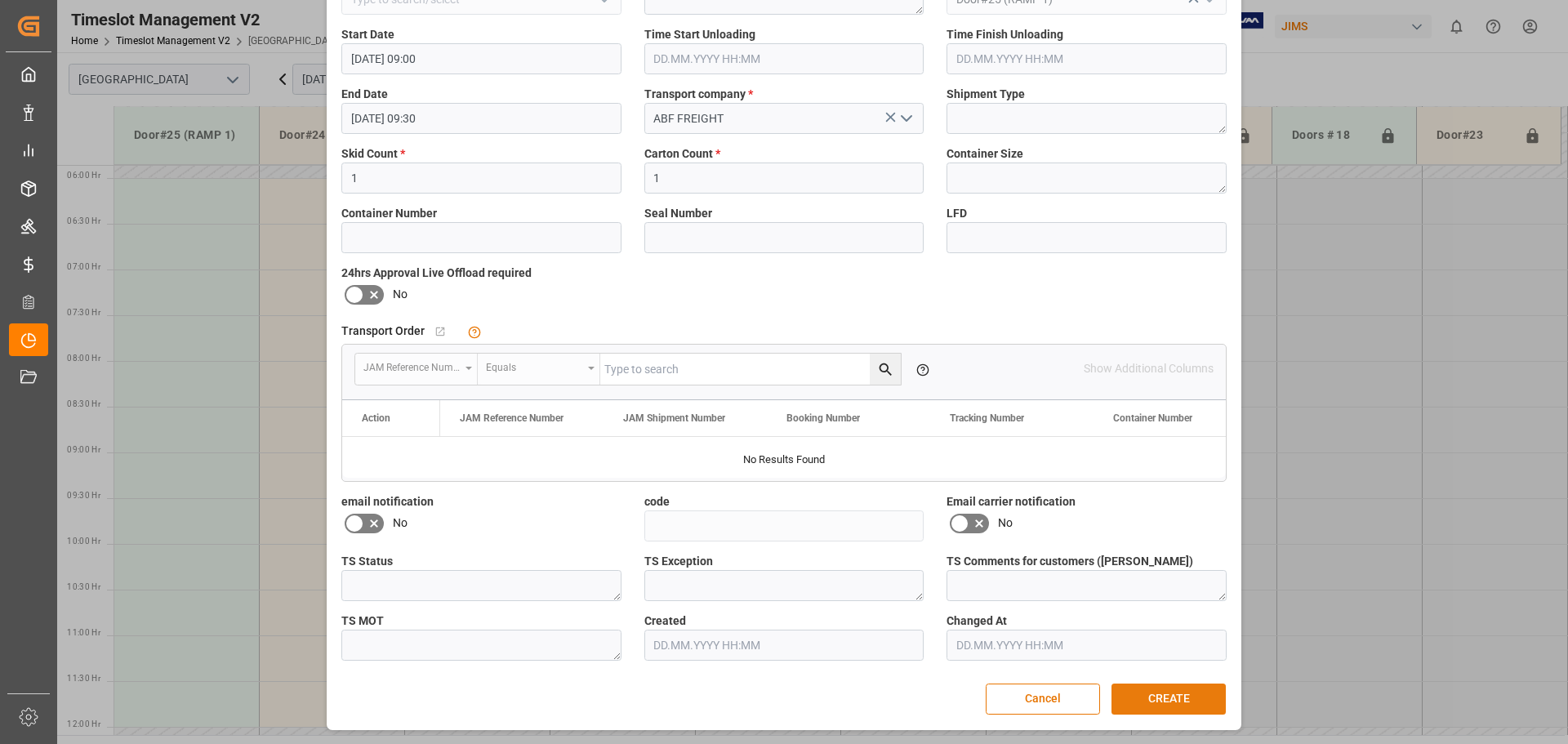
drag, startPoint x: 1159, startPoint y: 698, endPoint x: 1295, endPoint y: 657, distance: 142.0
click at [1161, 698] on button "CREATE" at bounding box center [1168, 699] width 115 height 31
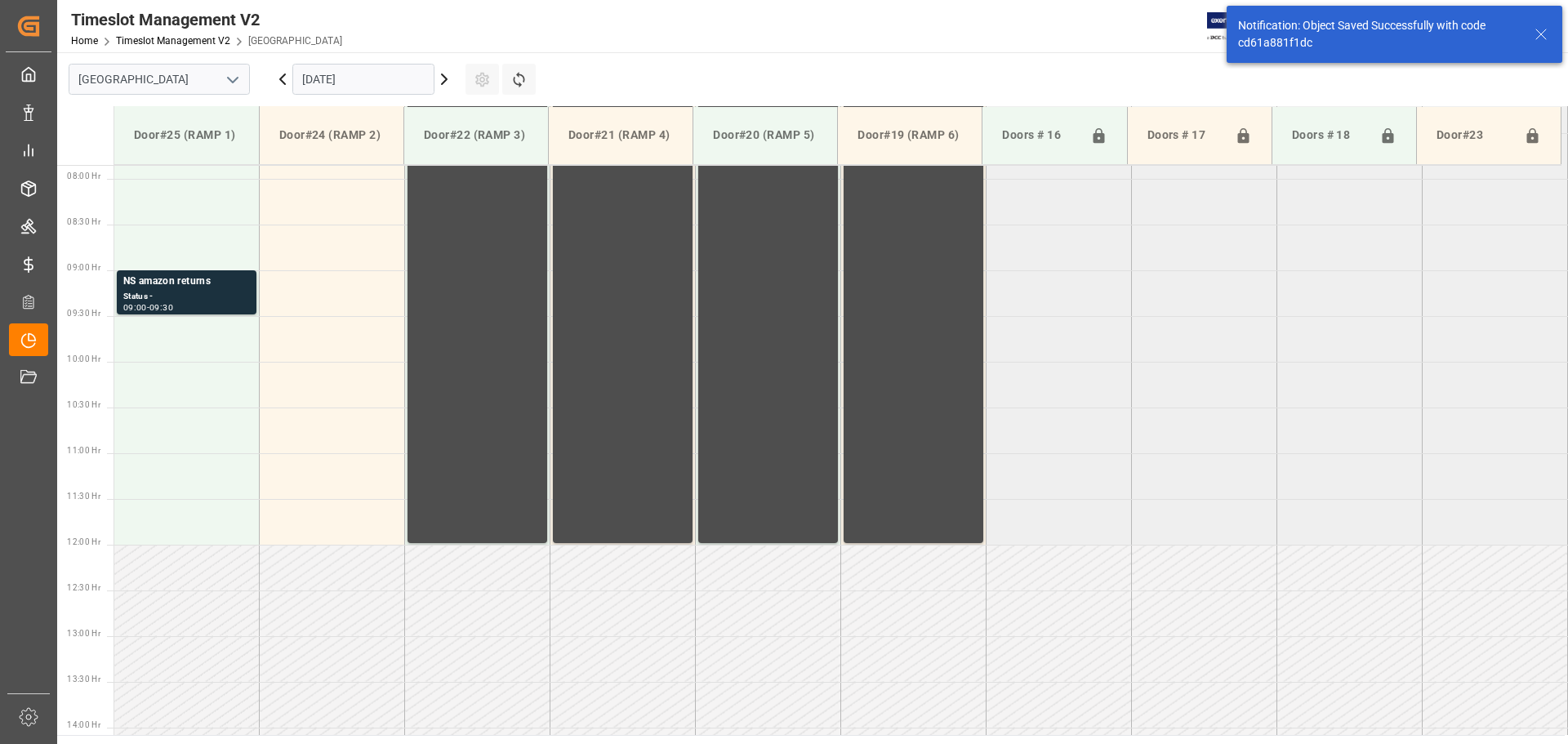
scroll to position [722, 0]
